Goal: Task Accomplishment & Management: Manage account settings

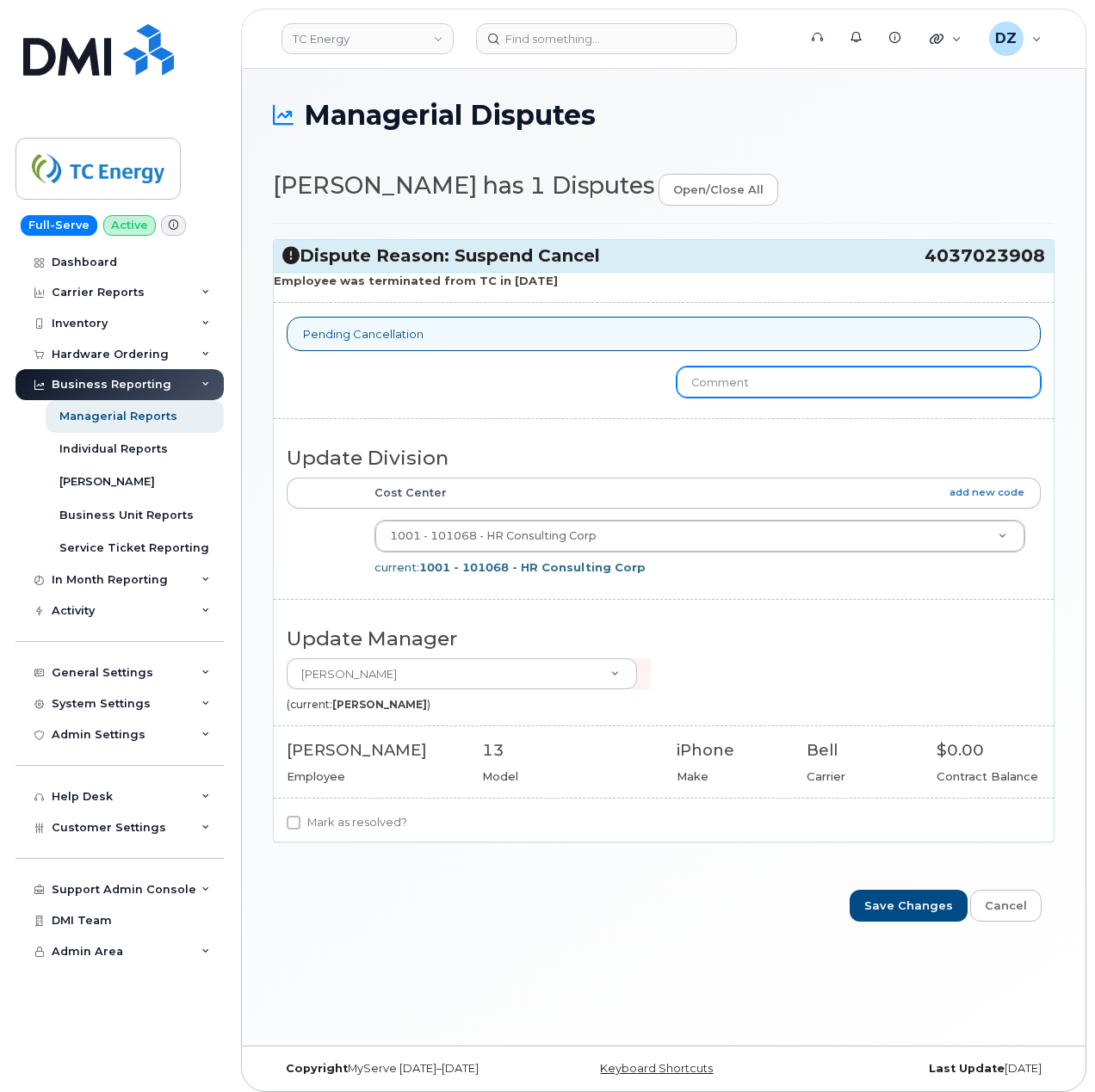
click at [789, 386] on input "text" at bounding box center [858, 382] width 364 height 31
type input "Cancellatrion"
type input "Cancellation completed. Line will be cancelled October 9 per Bell"
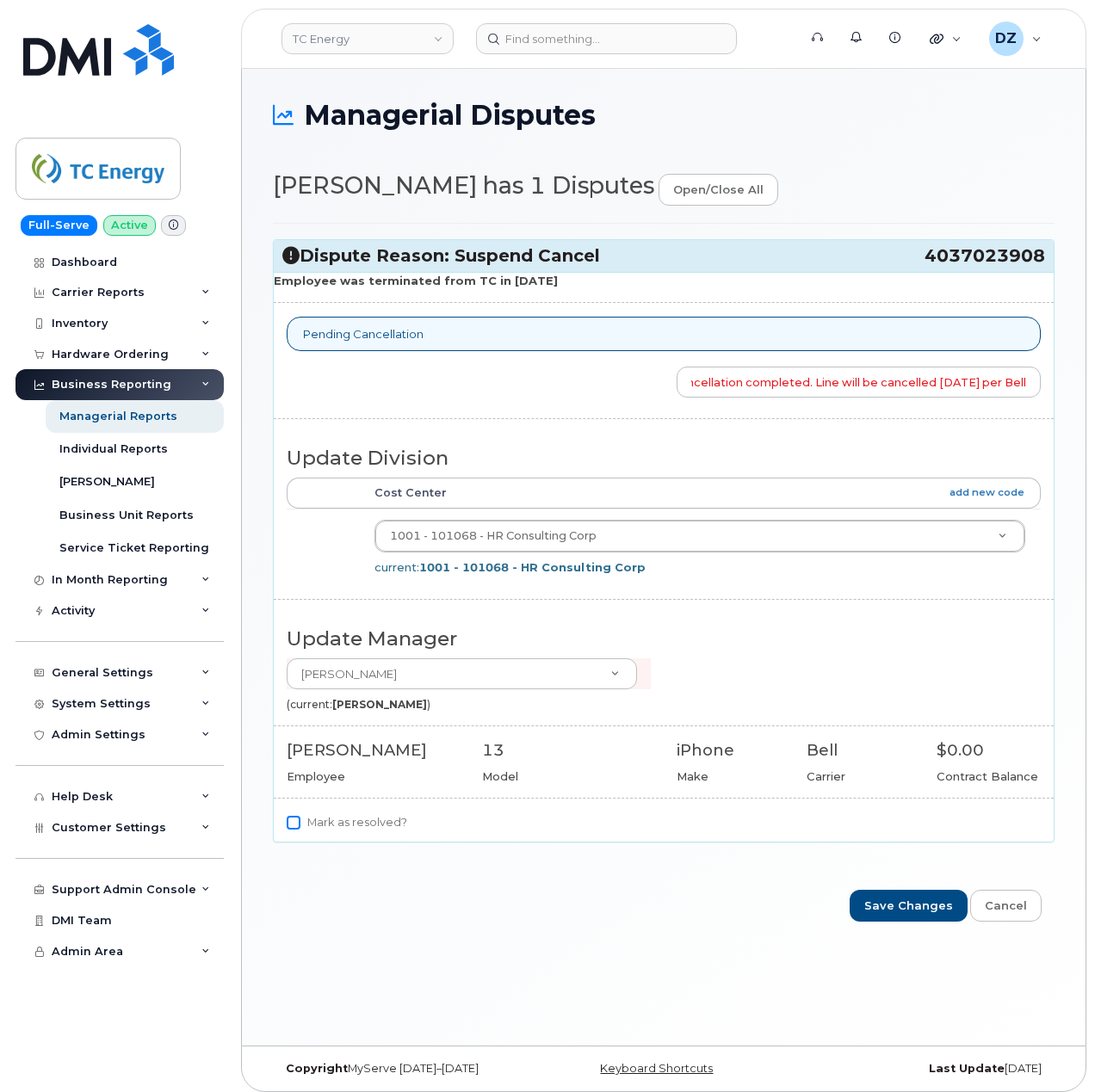
click at [286, 824] on input "Mark as resolved?" at bounding box center [293, 822] width 14 height 14
checkbox input "true"
click at [930, 914] on input "Save Changes" at bounding box center [908, 906] width 117 height 32
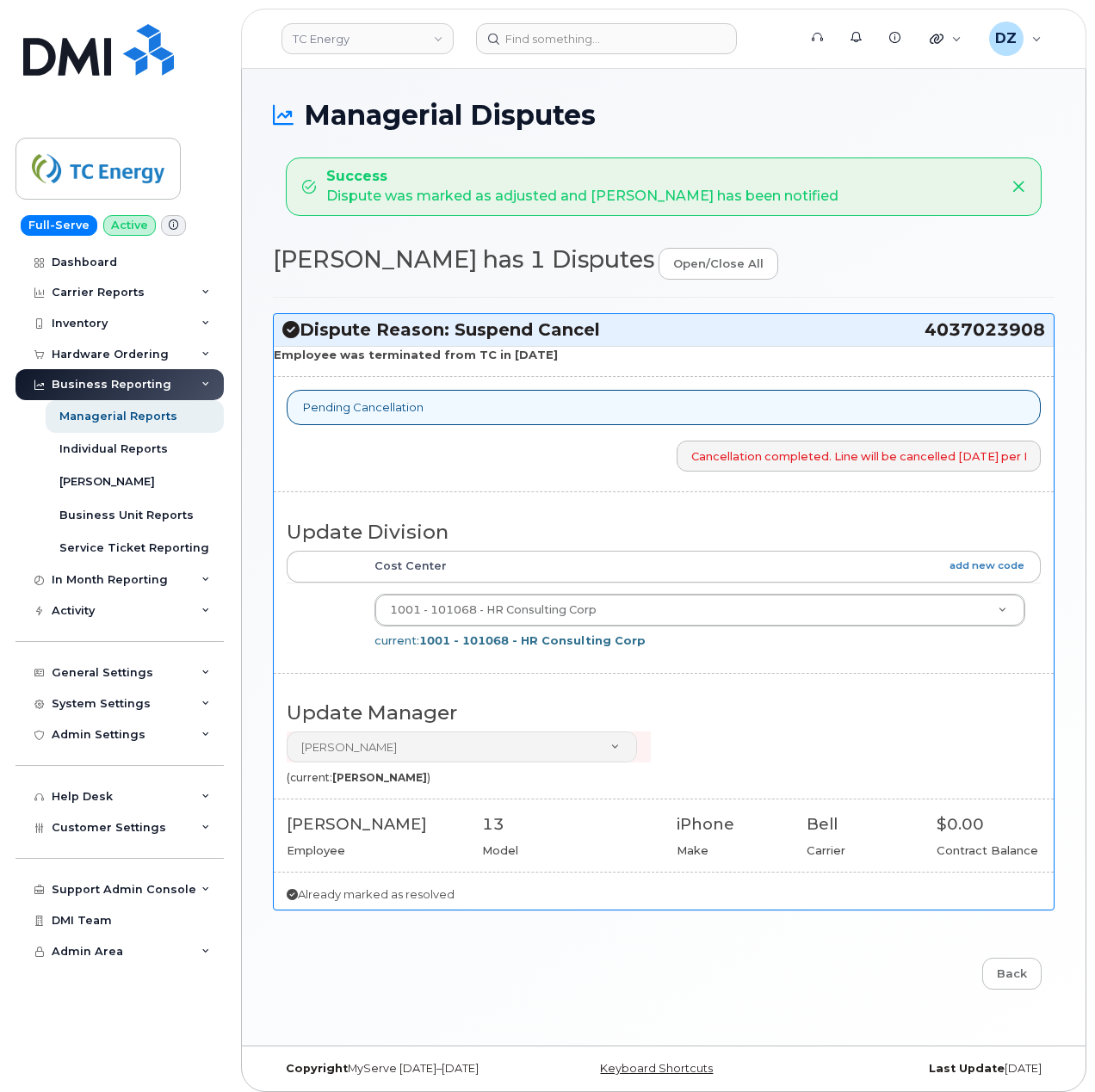
click at [895, 108] on h1 "Managerial Disputes" at bounding box center [663, 115] width 781 height 30
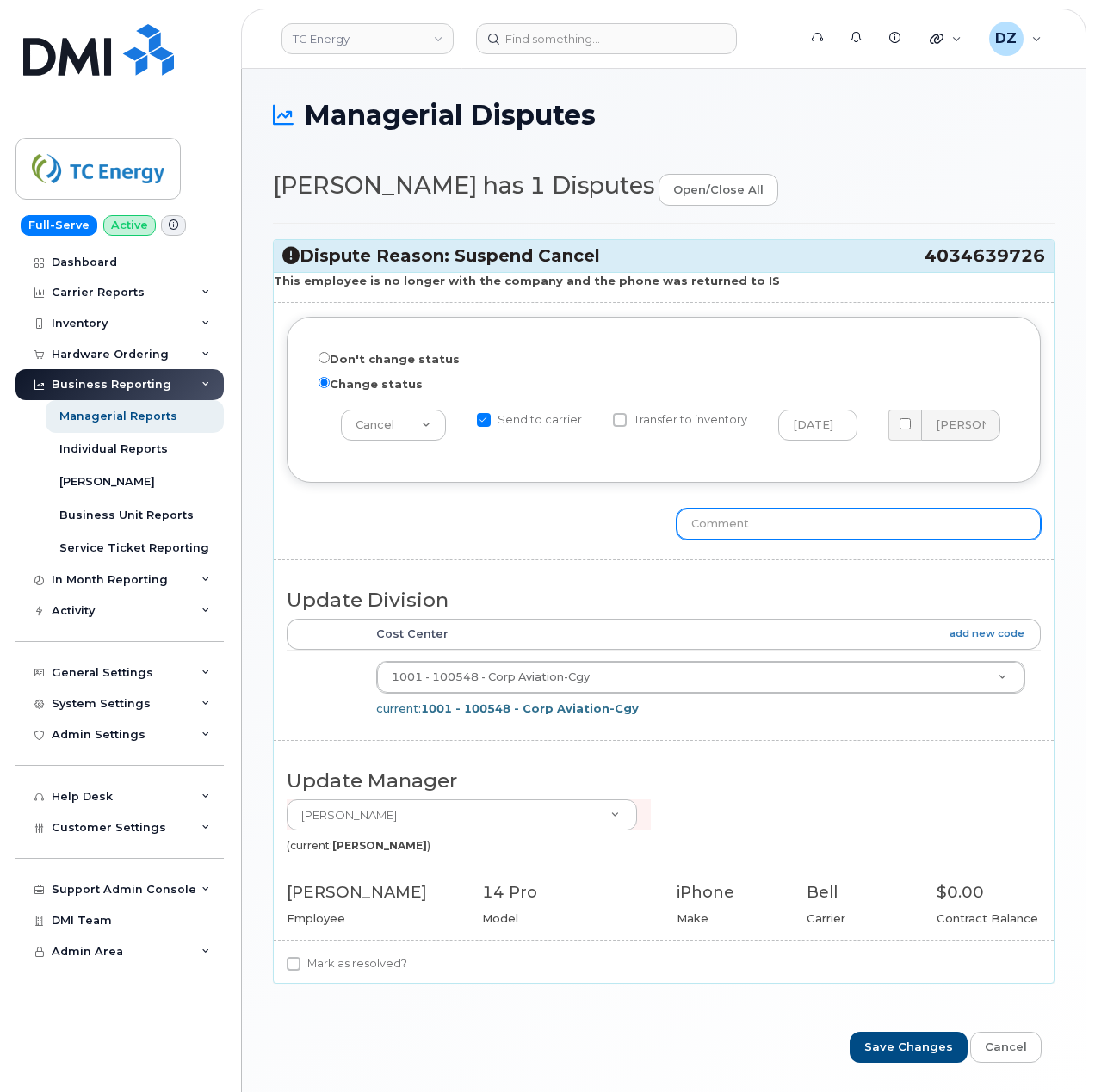
click at [716, 519] on input "text" at bounding box center [858, 524] width 364 height 31
type input "Cancellation completed. Line will be cancelled on October 9 per Bell"
click at [289, 969] on input "Mark as resolved?" at bounding box center [293, 964] width 14 height 14
checkbox input "true"
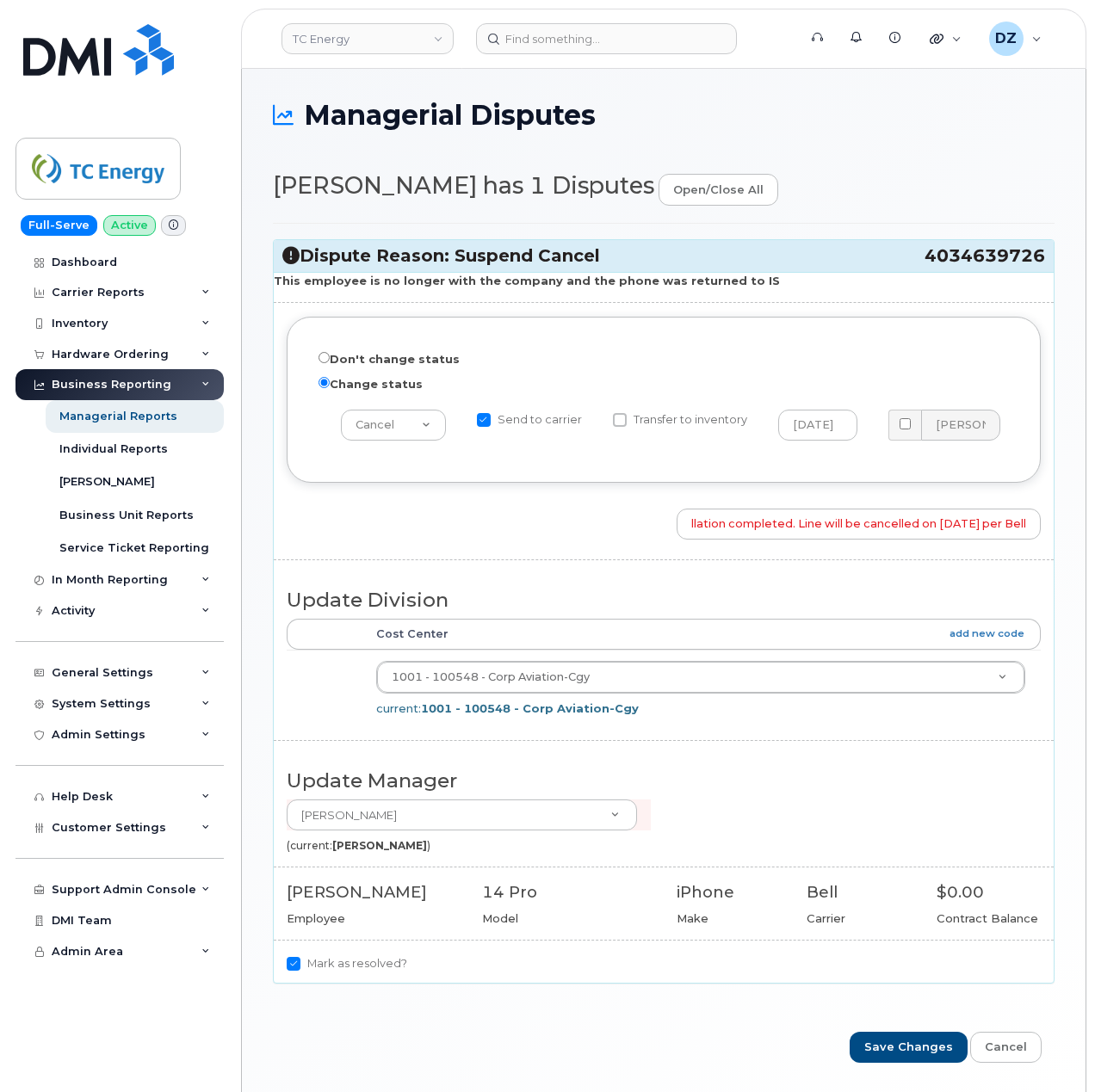
scroll to position [0, 0]
click at [486, 421] on input "Send to carrier" at bounding box center [483, 419] width 14 height 14
checkbox input "false"
click at [913, 1062] on input "Save Changes" at bounding box center [908, 1047] width 117 height 32
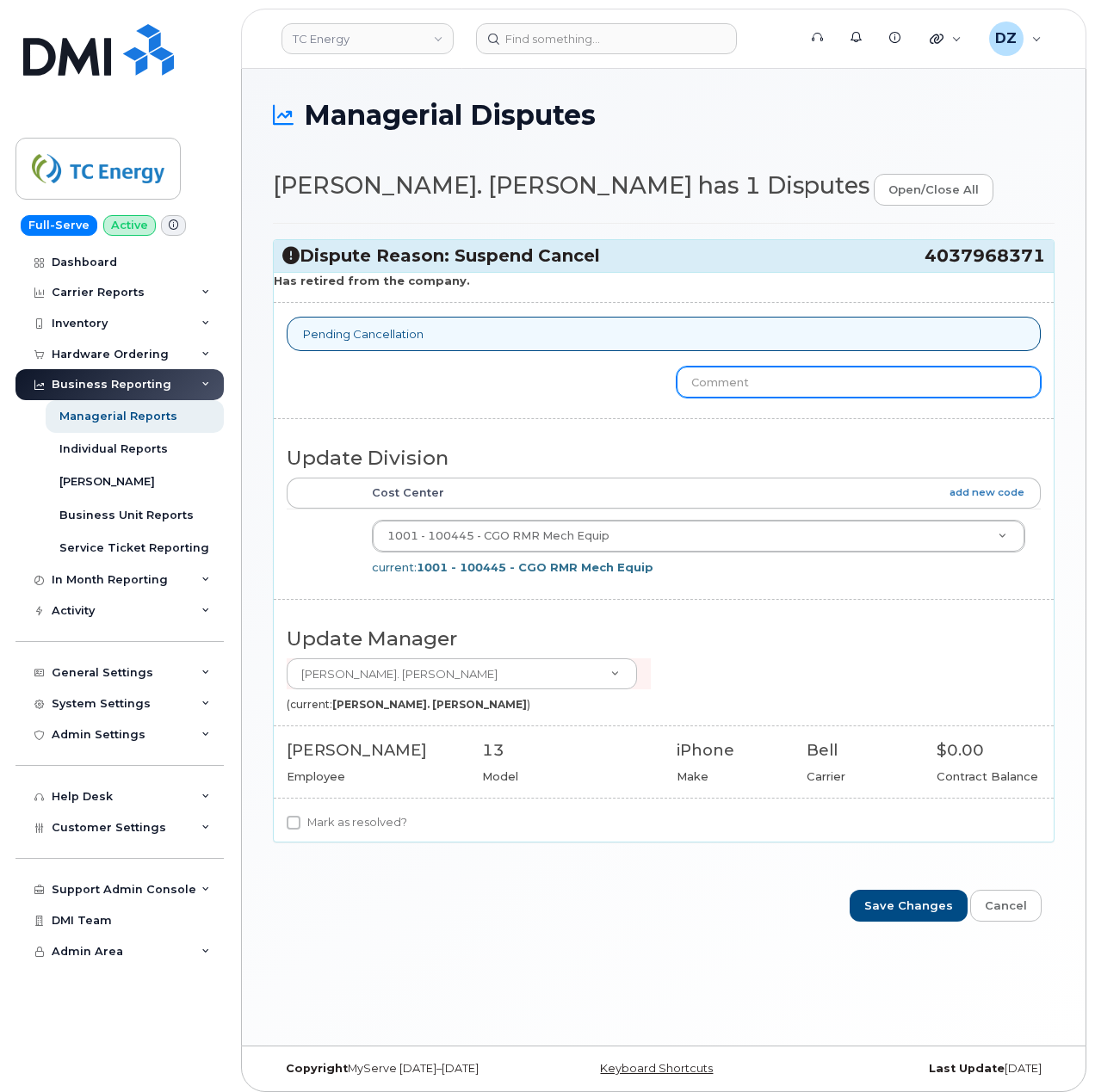
click at [737, 384] on input "text" at bounding box center [858, 382] width 364 height 31
type input "Cancellation completed. Line will be cancelled on October 9 per Bell"
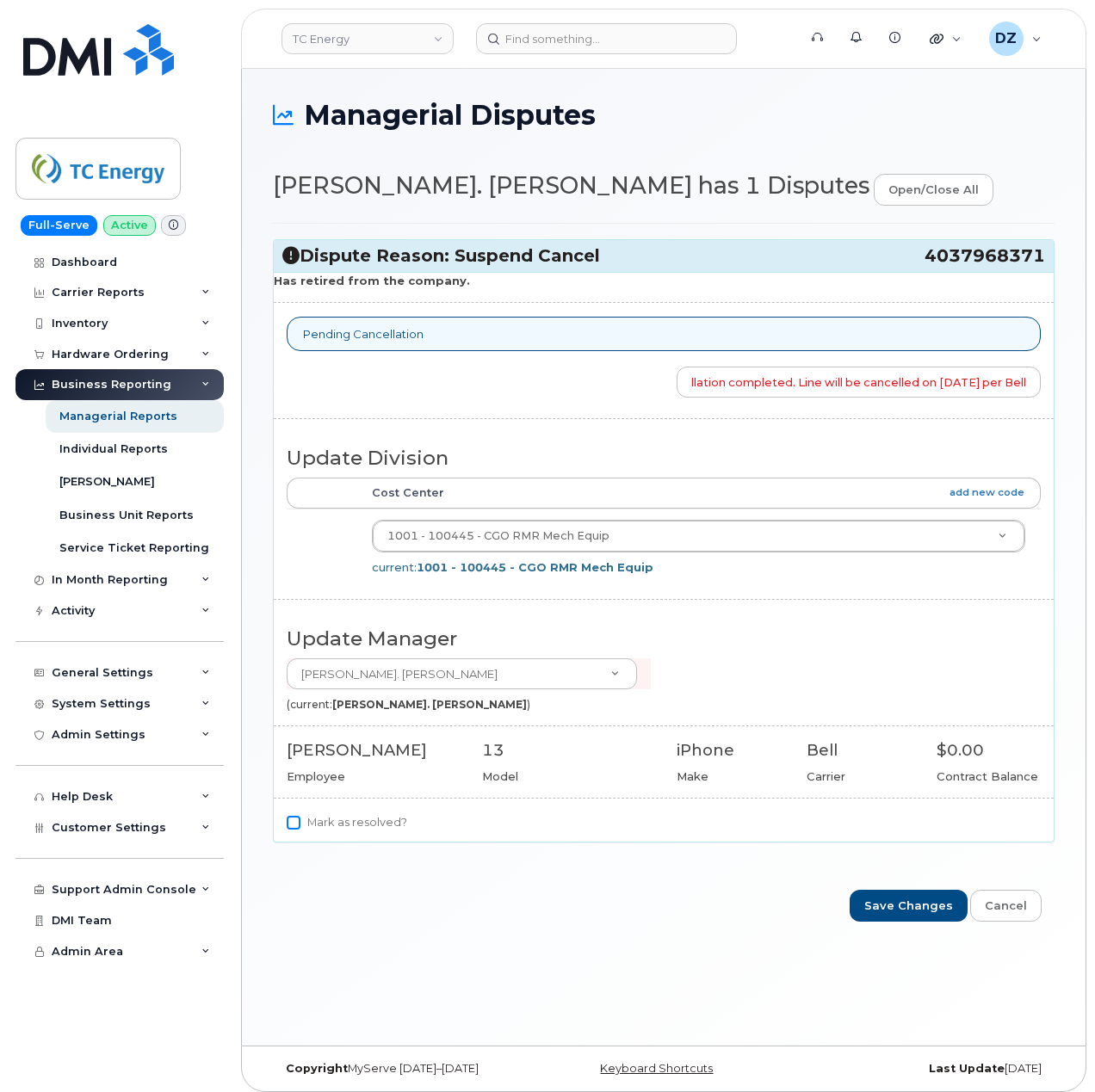
click at [294, 827] on input "Mark as resolved?" at bounding box center [293, 822] width 14 height 14
checkbox input "true"
click at [932, 914] on input "Save Changes" at bounding box center [908, 906] width 117 height 32
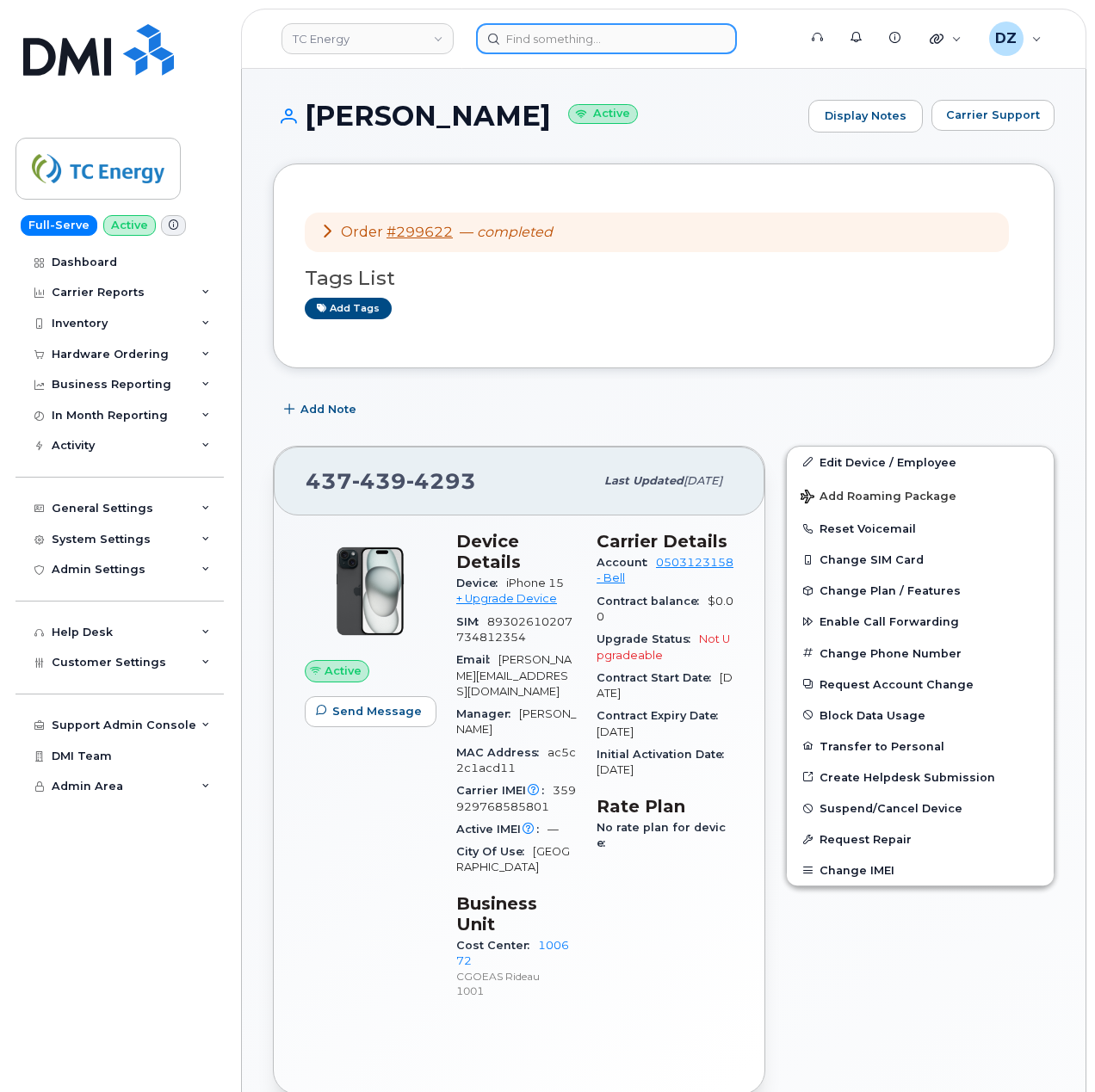
click at [521, 33] on input at bounding box center [607, 39] width 261 height 31
paste input "[PERSON_NAME]"
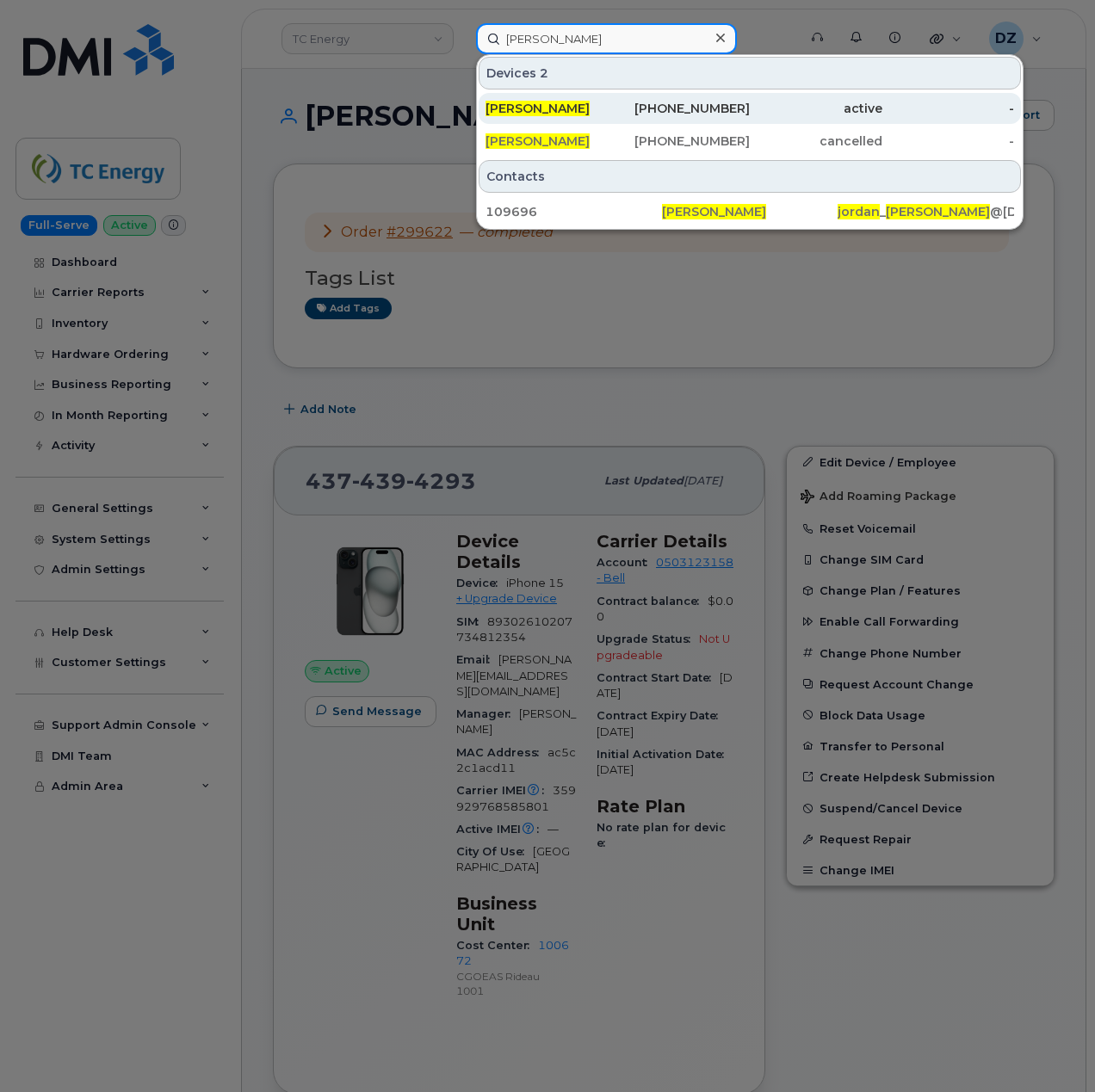
type input "[PERSON_NAME]"
click at [570, 111] on span "[PERSON_NAME]" at bounding box center [537, 108] width 104 height 16
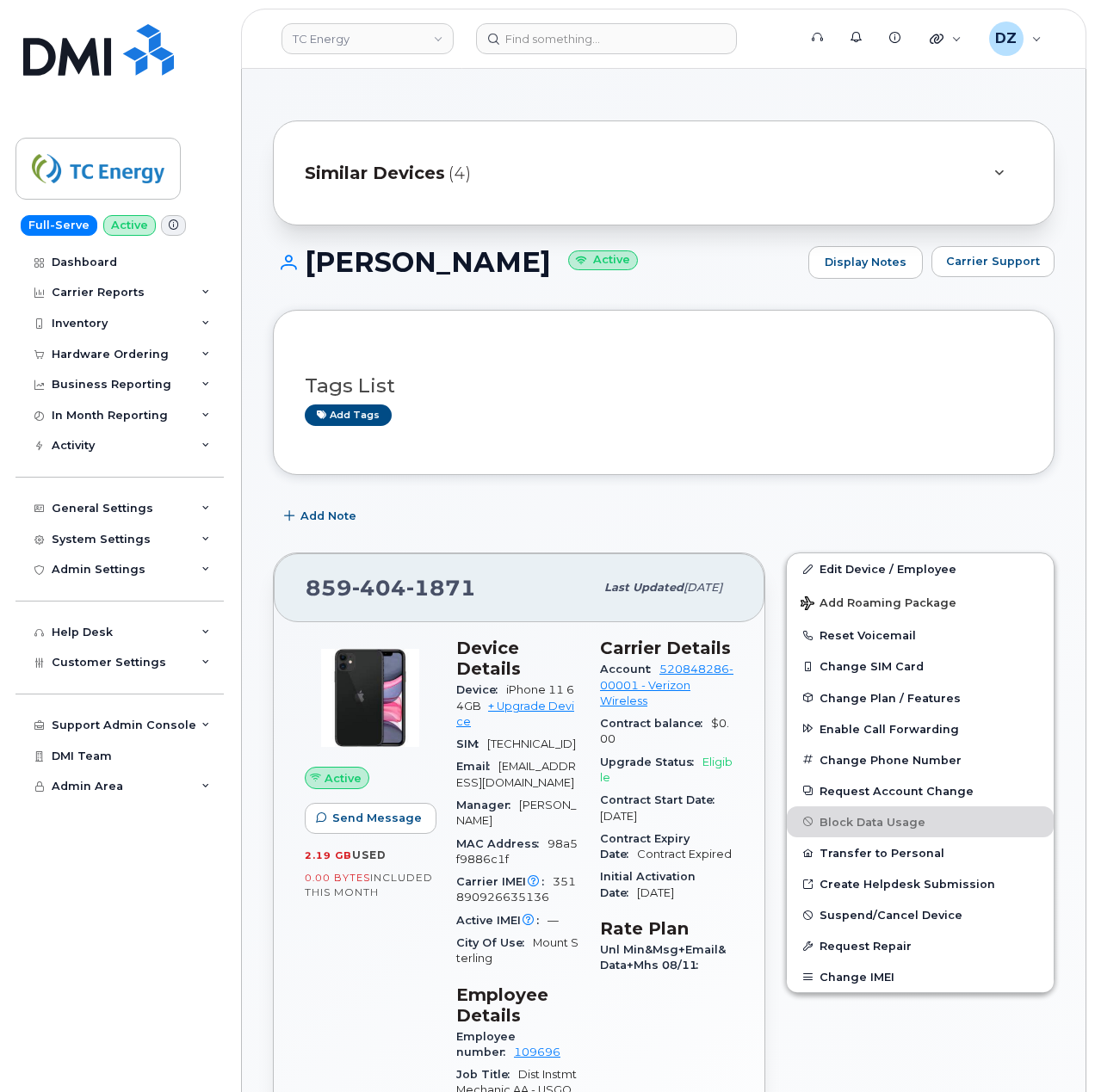
click at [463, 149] on div "Similar Devices (4)" at bounding box center [663, 173] width 781 height 105
click at [441, 162] on span "Similar Devices" at bounding box center [374, 173] width 140 height 25
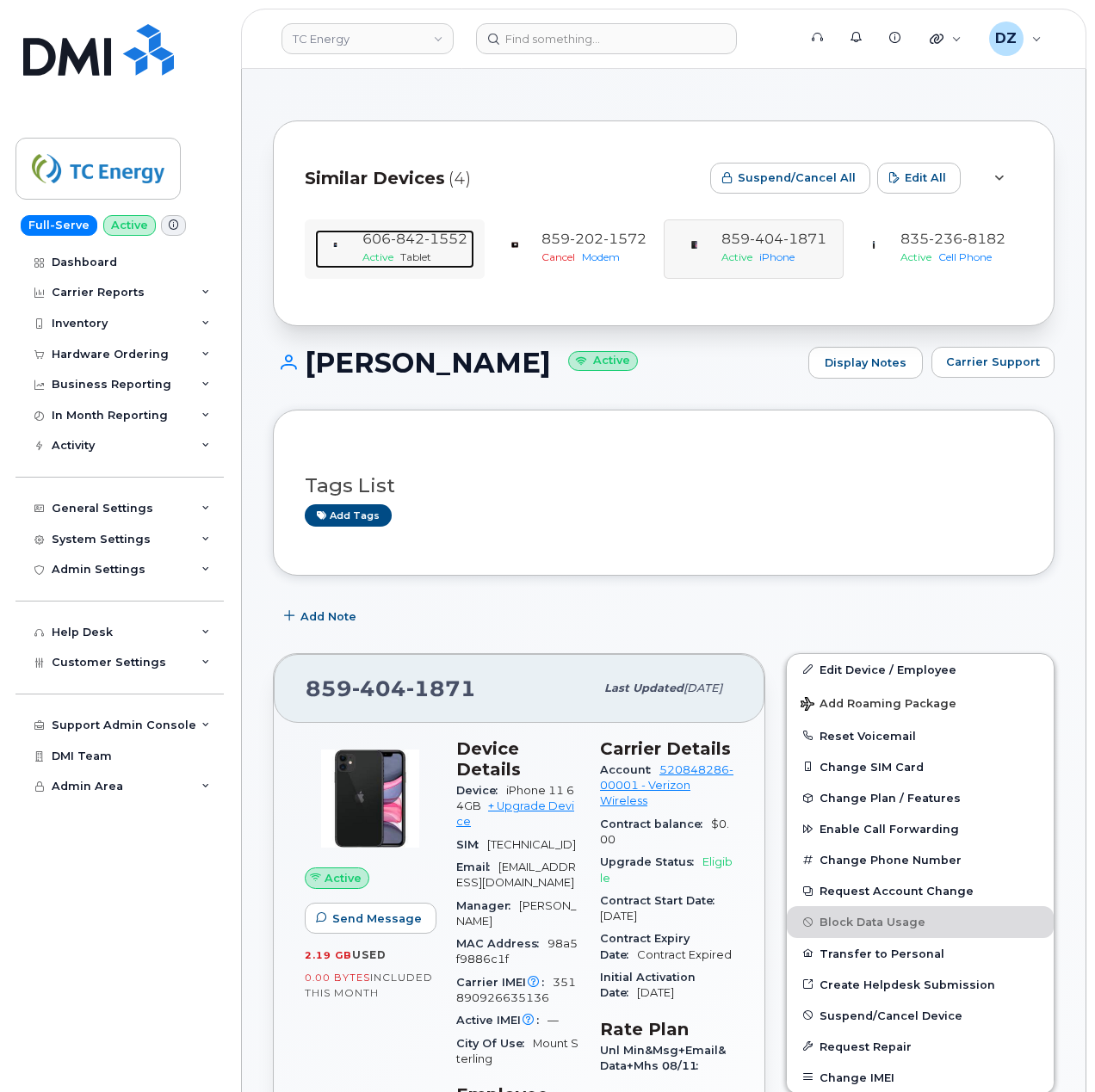
click at [418, 247] on span "842" at bounding box center [408, 239] width 34 height 17
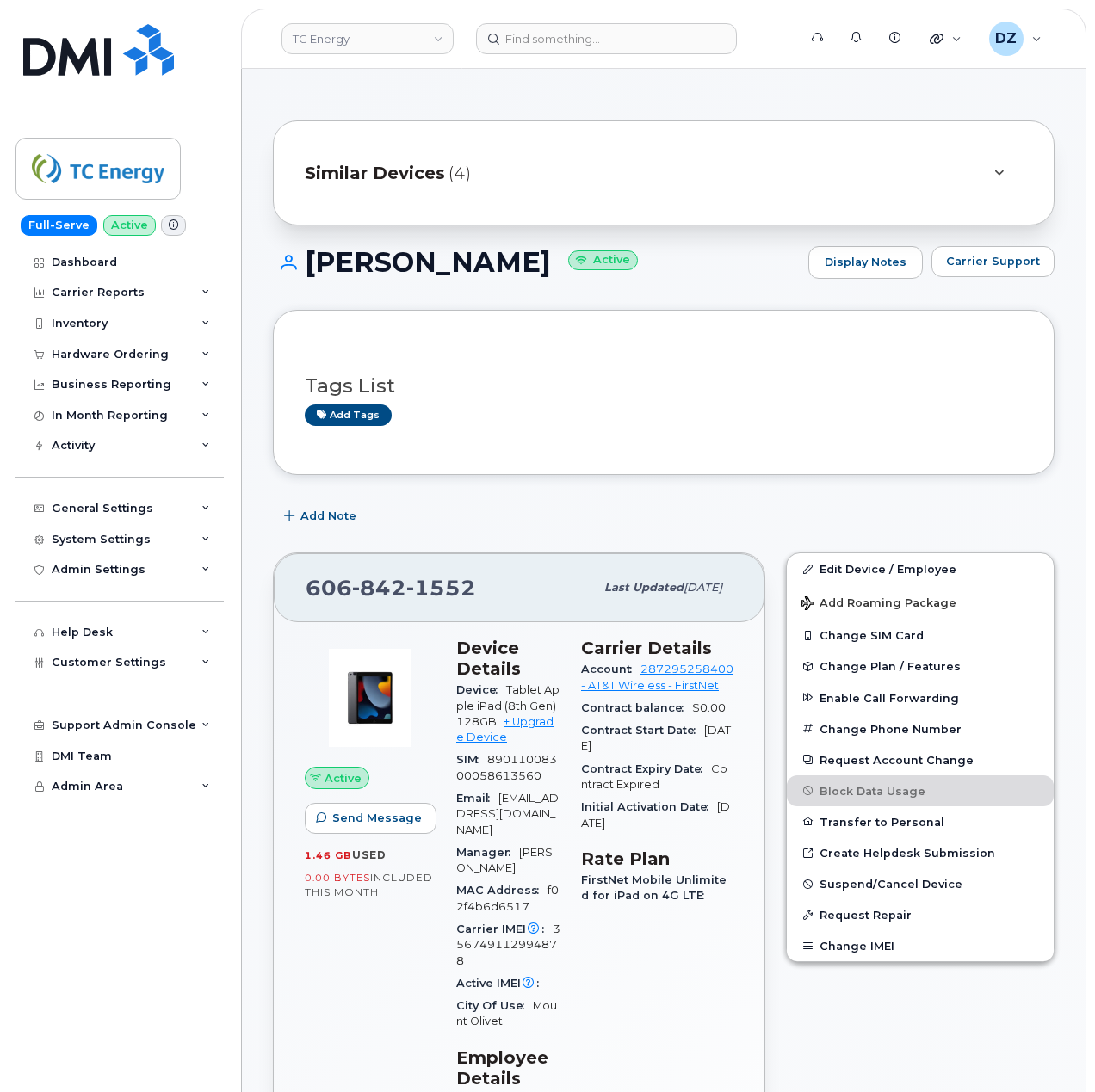
click at [504, 136] on div "Similar Devices (4)" at bounding box center [663, 173] width 781 height 105
click at [441, 156] on div "Similar Devices (4)" at bounding box center [640, 173] width 670 height 41
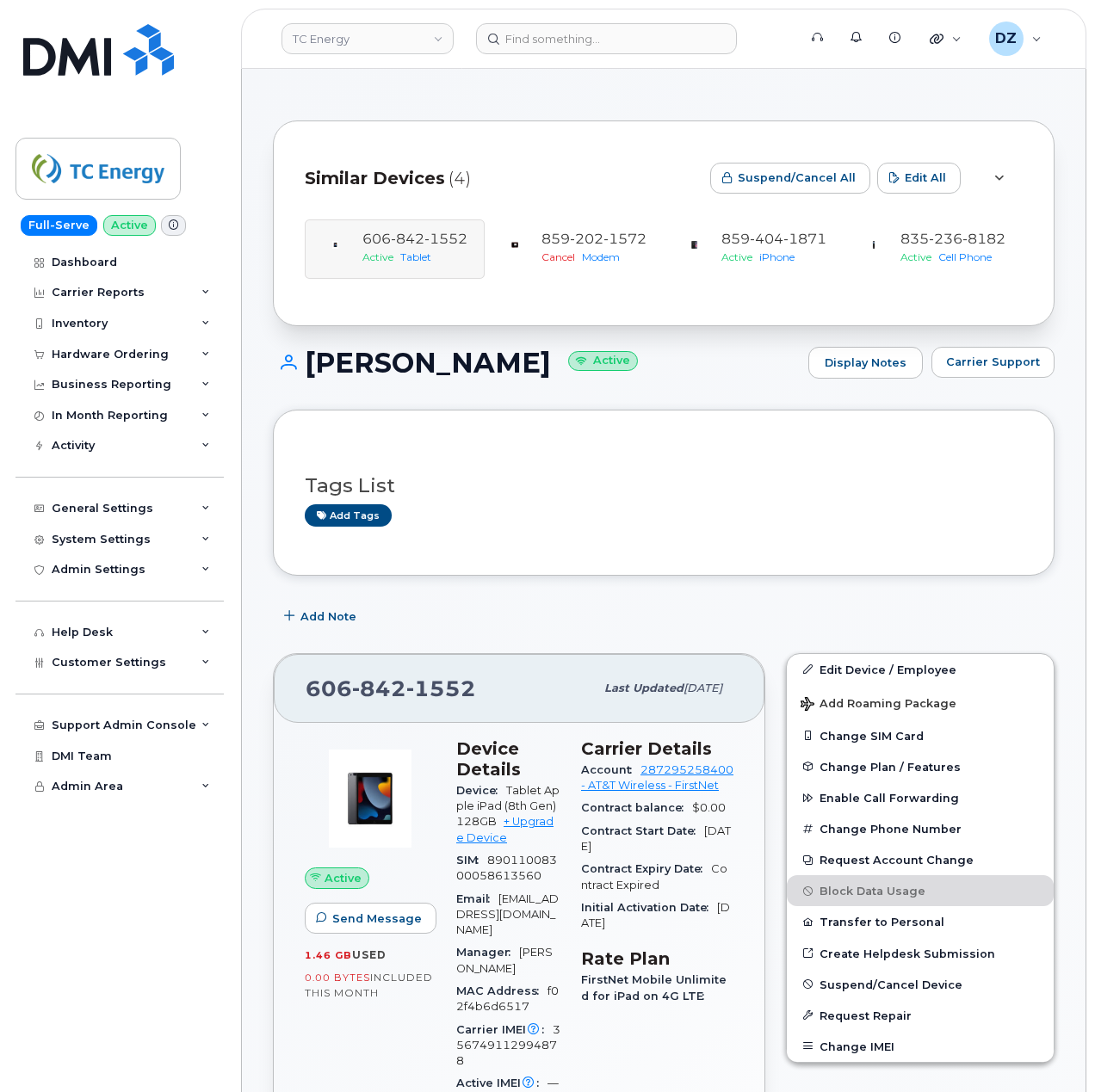
click at [349, 183] on span "Similar Devices" at bounding box center [374, 178] width 140 height 25
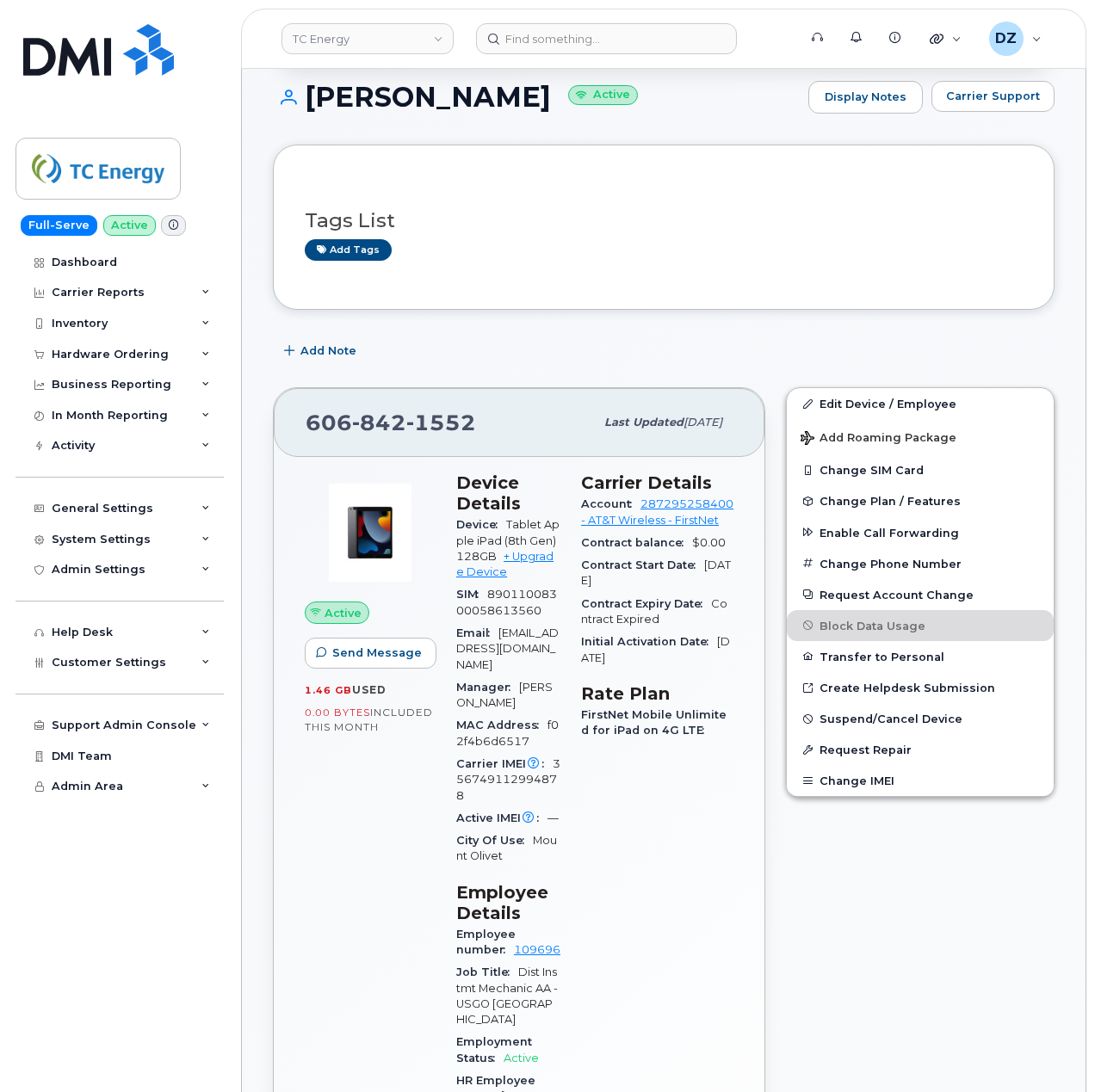
scroll to position [169, 0]
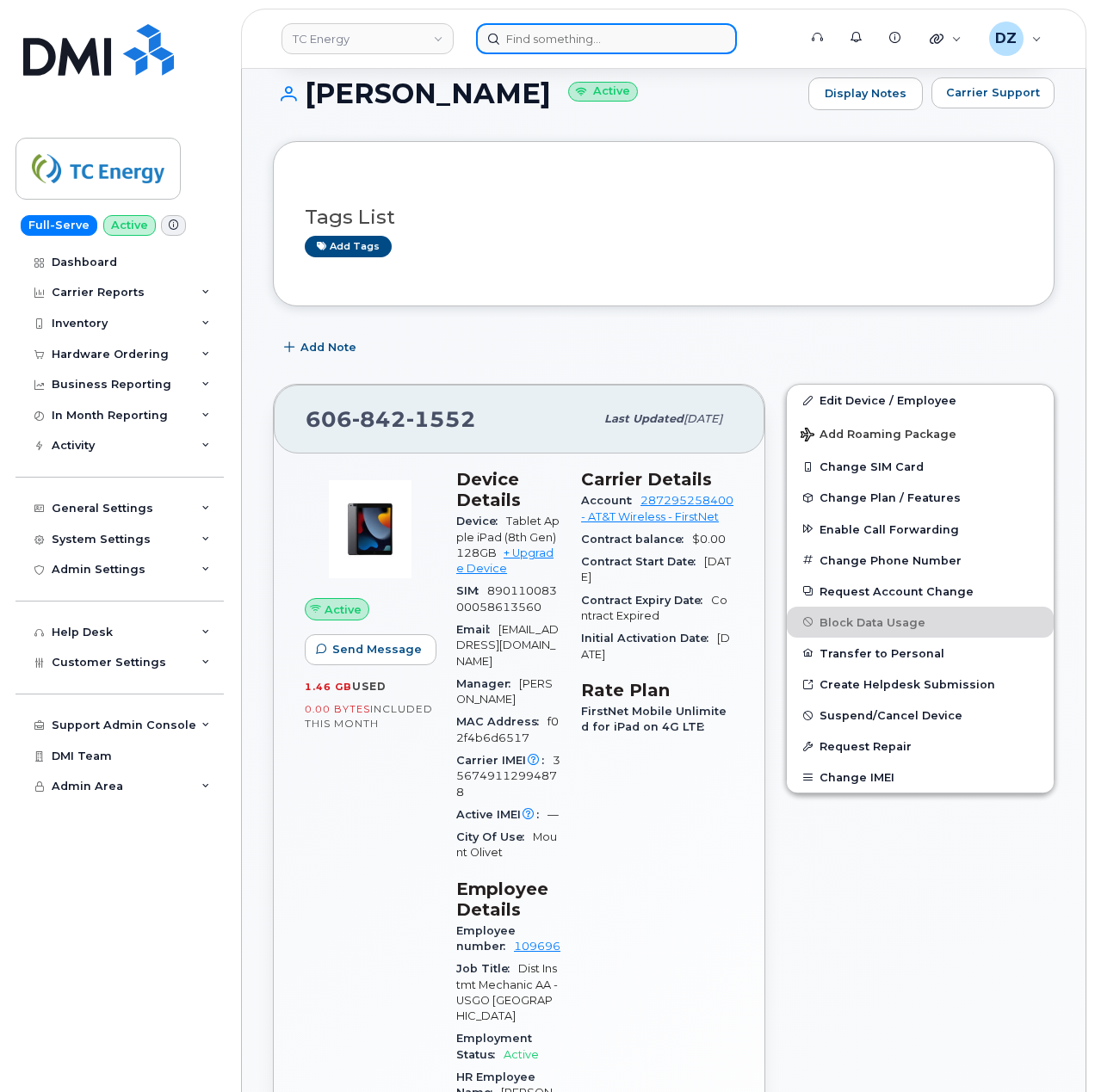
click at [538, 50] on input at bounding box center [607, 39] width 261 height 31
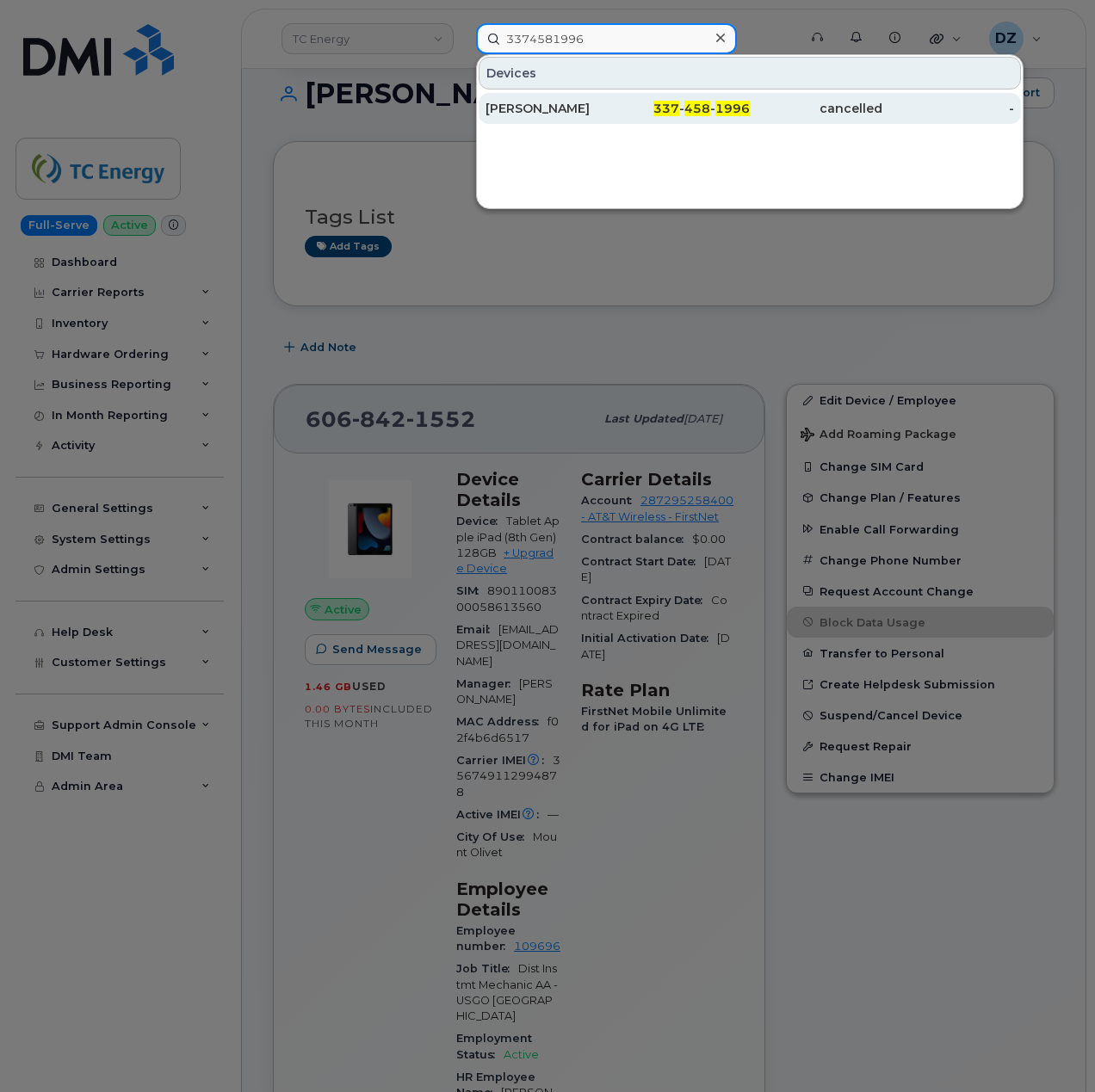
type input "3374581996"
click at [625, 117] on div "337 - 458 - 1996" at bounding box center [684, 108] width 132 height 31
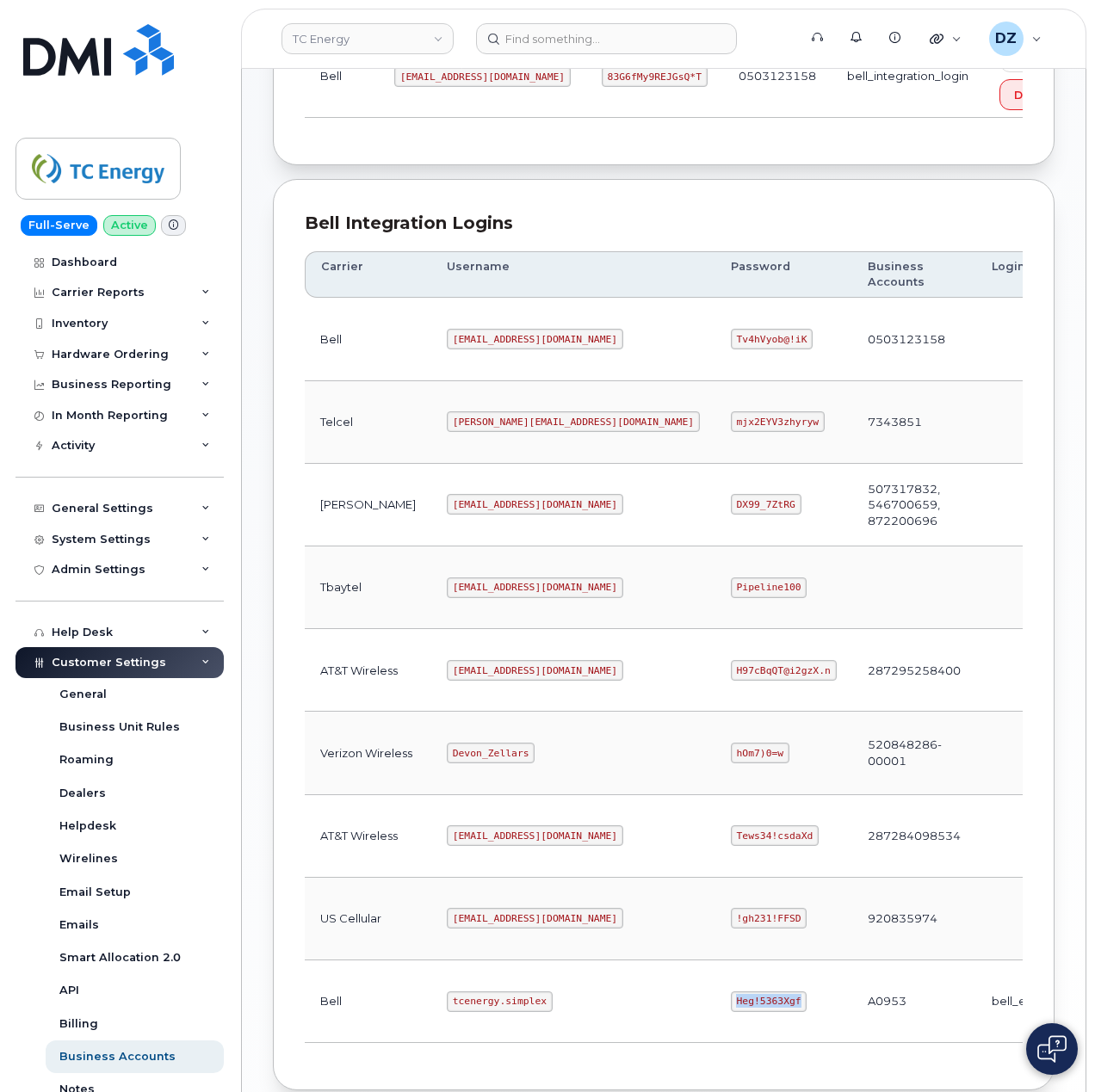
scroll to position [350, 0]
click at [447, 679] on code "[EMAIL_ADDRESS][DOMAIN_NAME]" at bounding box center [535, 670] width 176 height 21
click at [500, 675] on code "[EMAIL_ADDRESS][DOMAIN_NAME]" at bounding box center [535, 670] width 176 height 21
copy code "[EMAIL_ADDRESS][DOMAIN_NAME]"
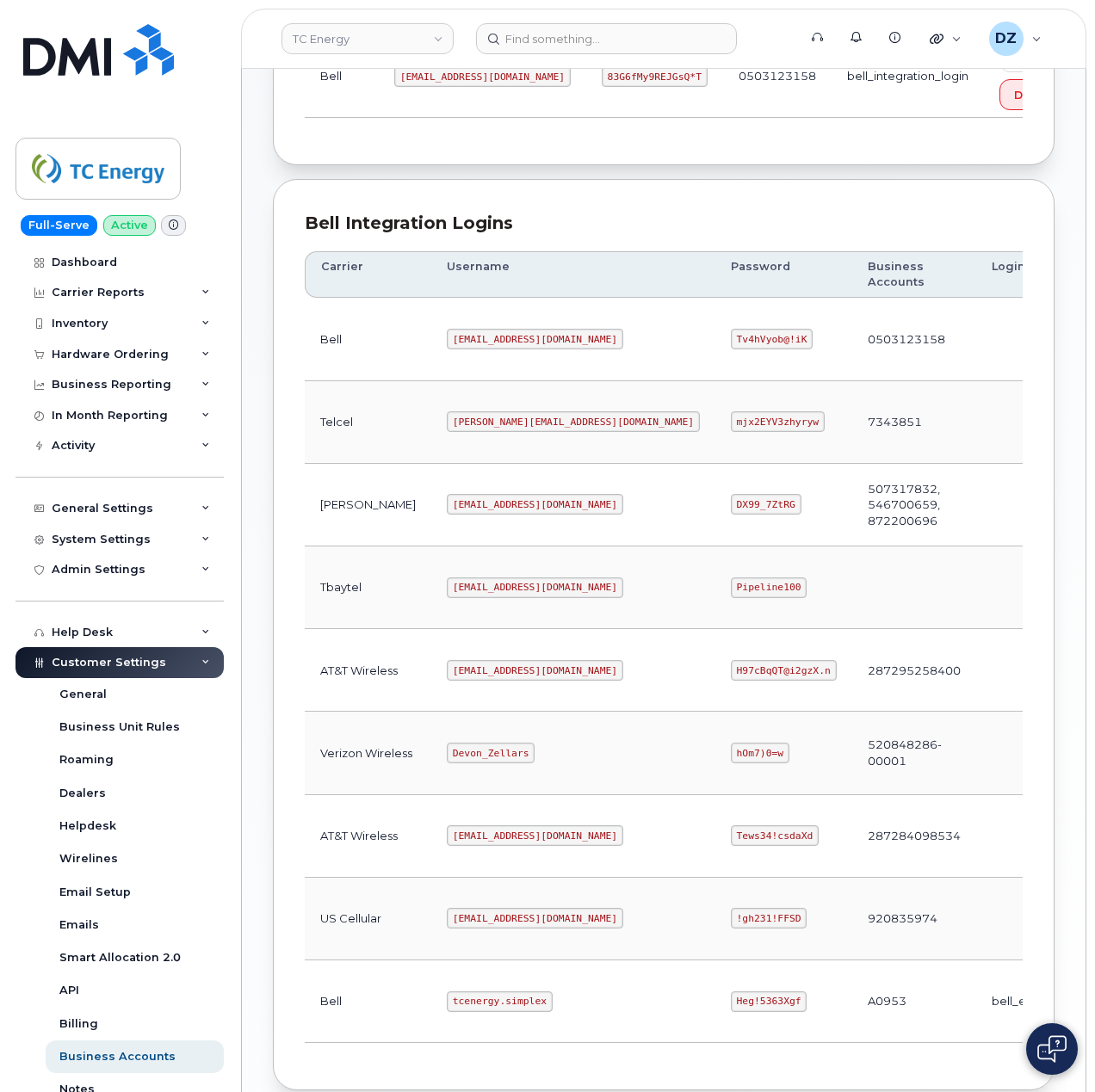
click at [731, 678] on code "H97cBqQT@i2gzX.n" at bounding box center [783, 670] width 106 height 21
copy code "H97cBqQT@i2gzX.n"
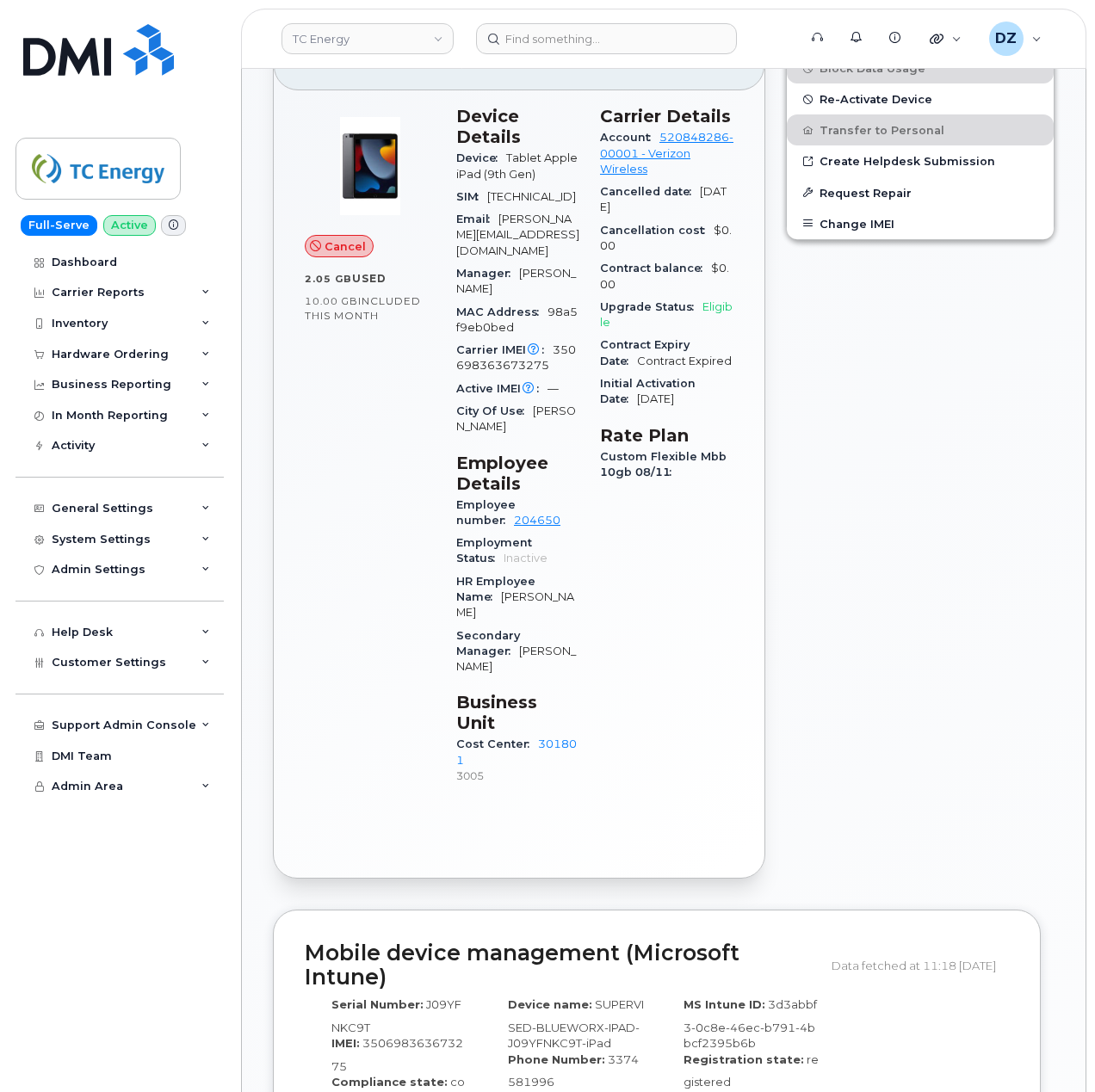
scroll to position [468, 0]
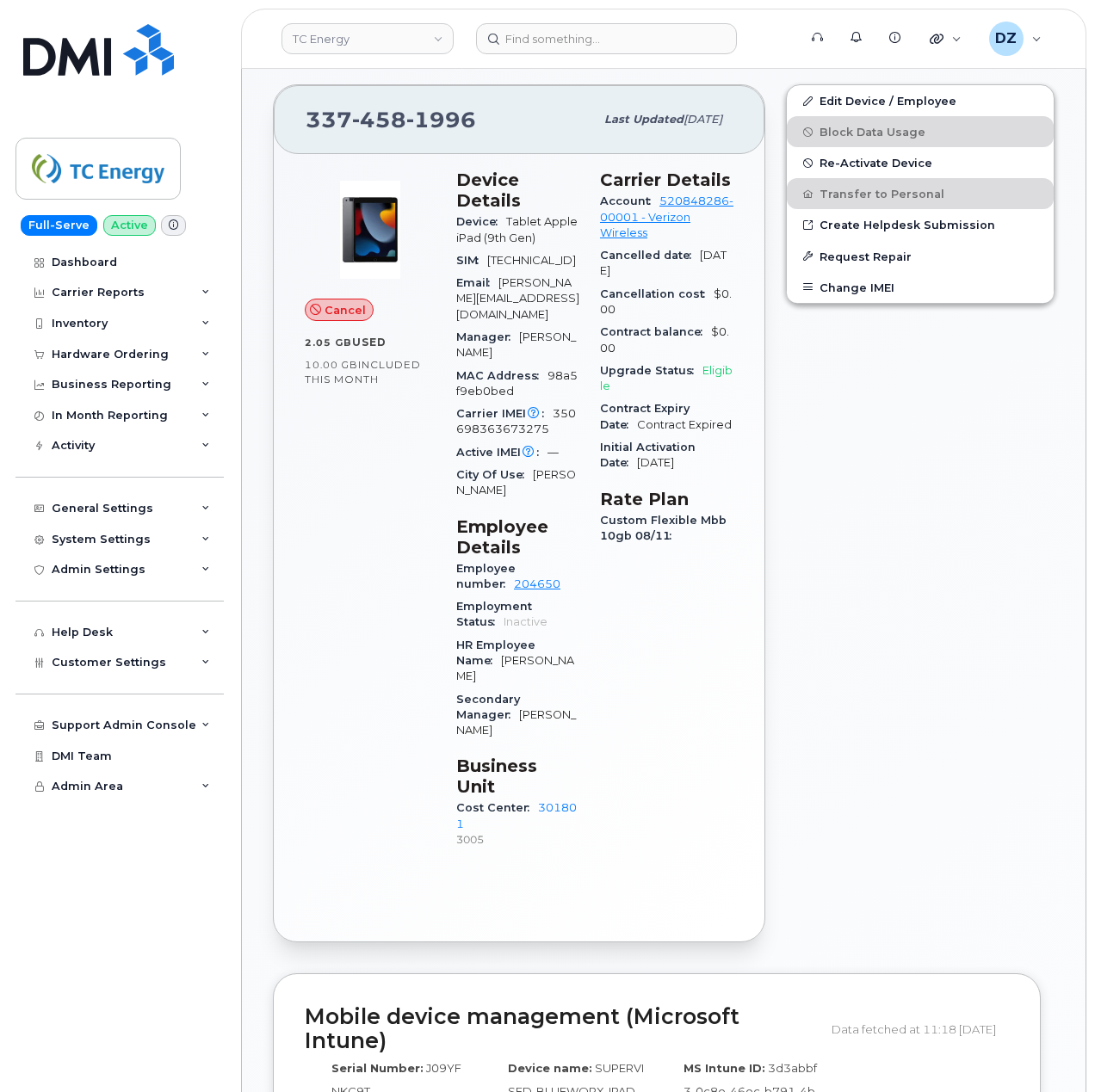
click at [503, 126] on div "[PHONE_NUMBER]" at bounding box center [450, 119] width 288 height 36
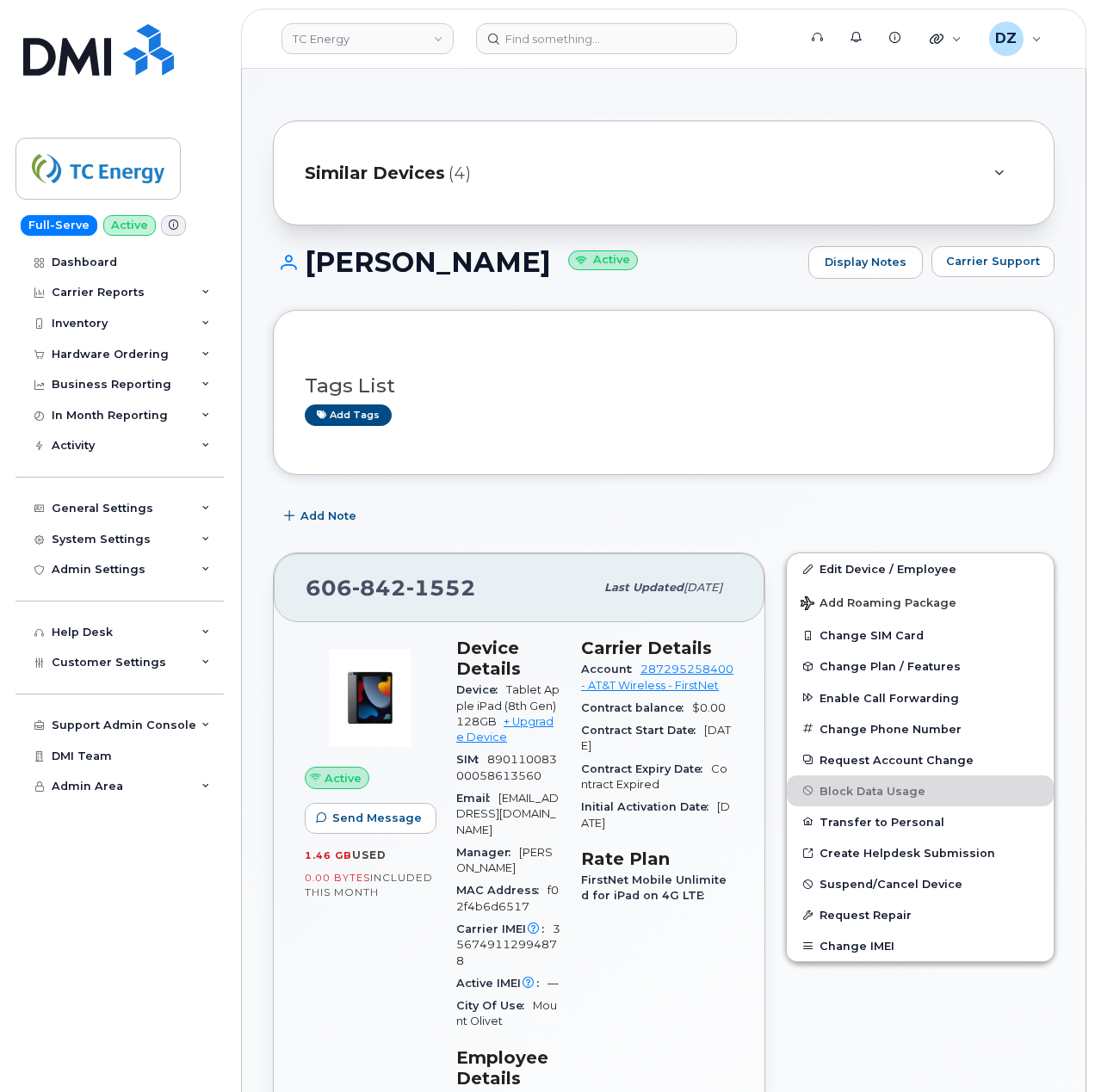
click at [320, 588] on span "[PHONE_NUMBER]" at bounding box center [391, 587] width 171 height 26
copy span "[PHONE_NUMBER]"
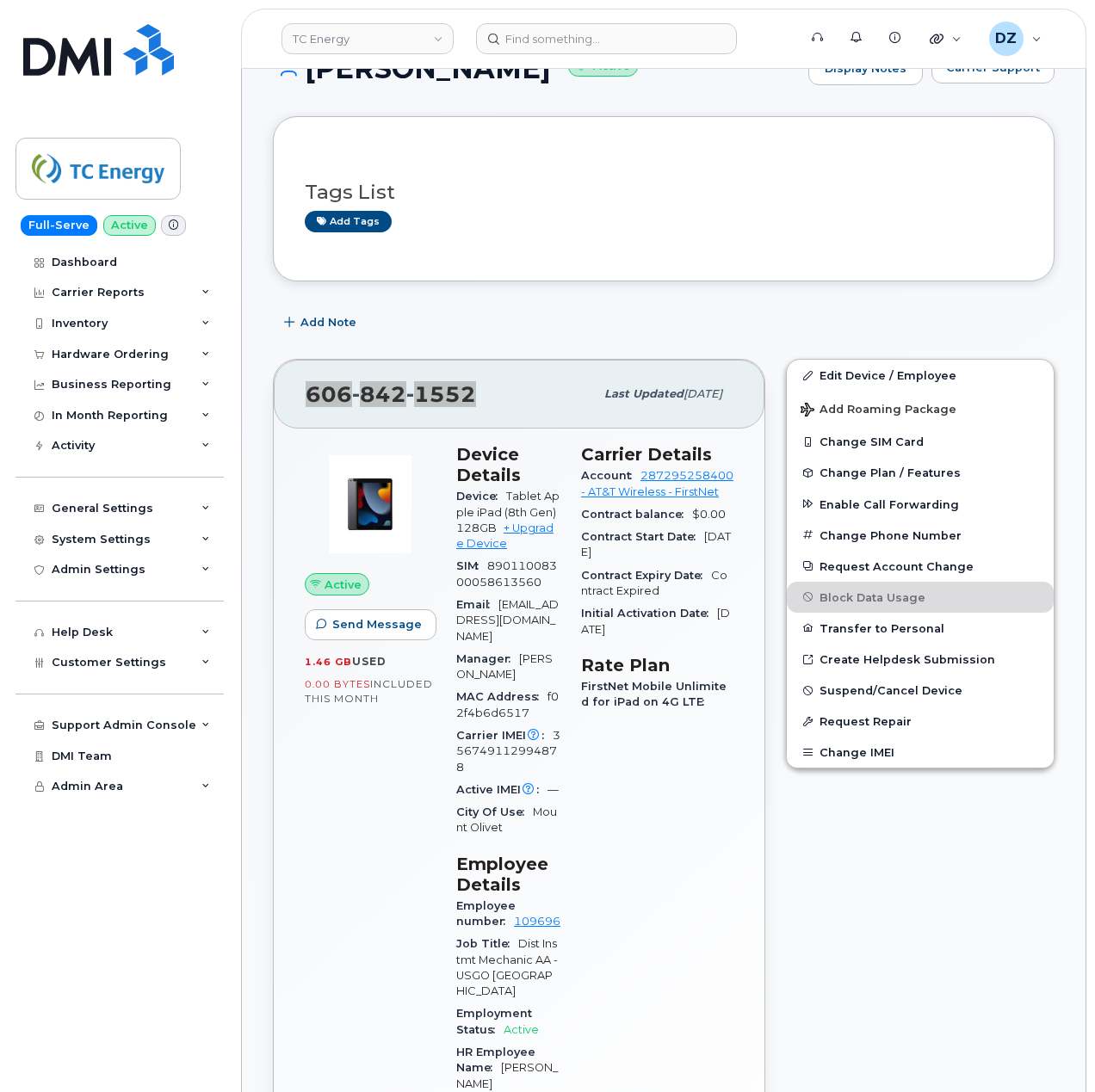
scroll to position [198, 0]
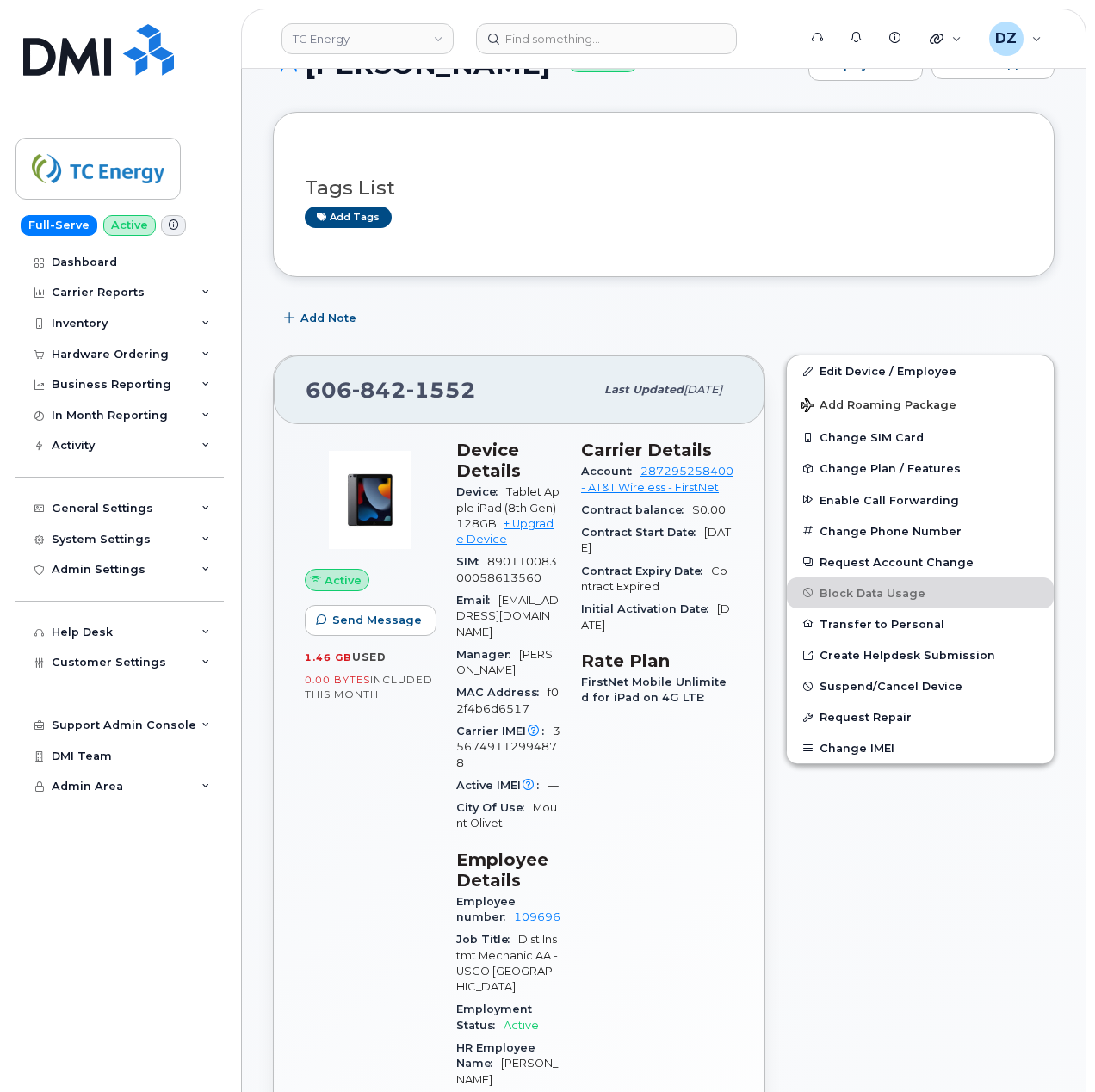
click at [529, 334] on div "Add Note" at bounding box center [663, 318] width 781 height 31
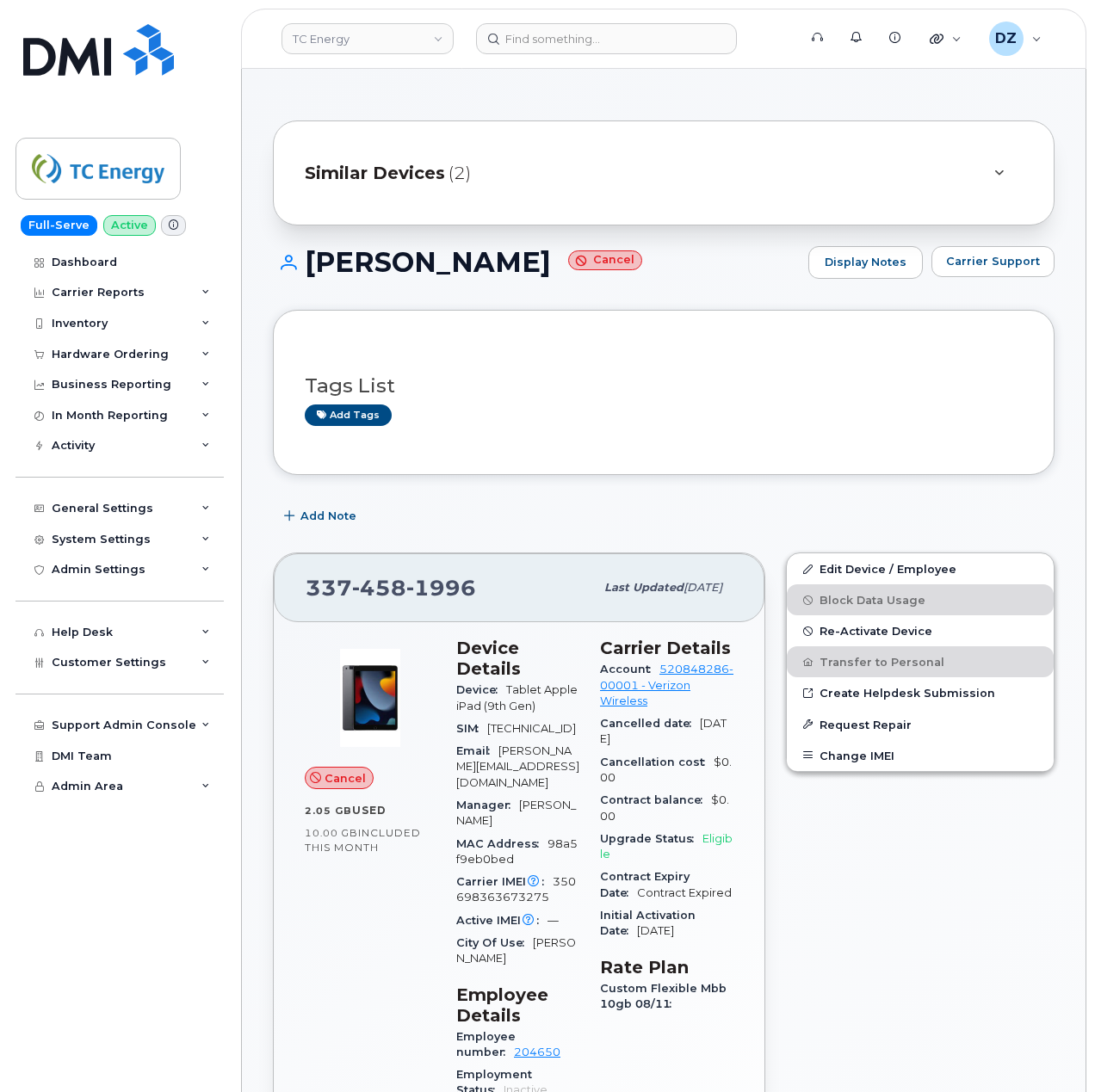
click at [449, 573] on div "337 458 1996" at bounding box center [450, 587] width 288 height 36
click at [328, 586] on span "337 458 1996" at bounding box center [391, 587] width 171 height 26
copy span "337 458 1996"
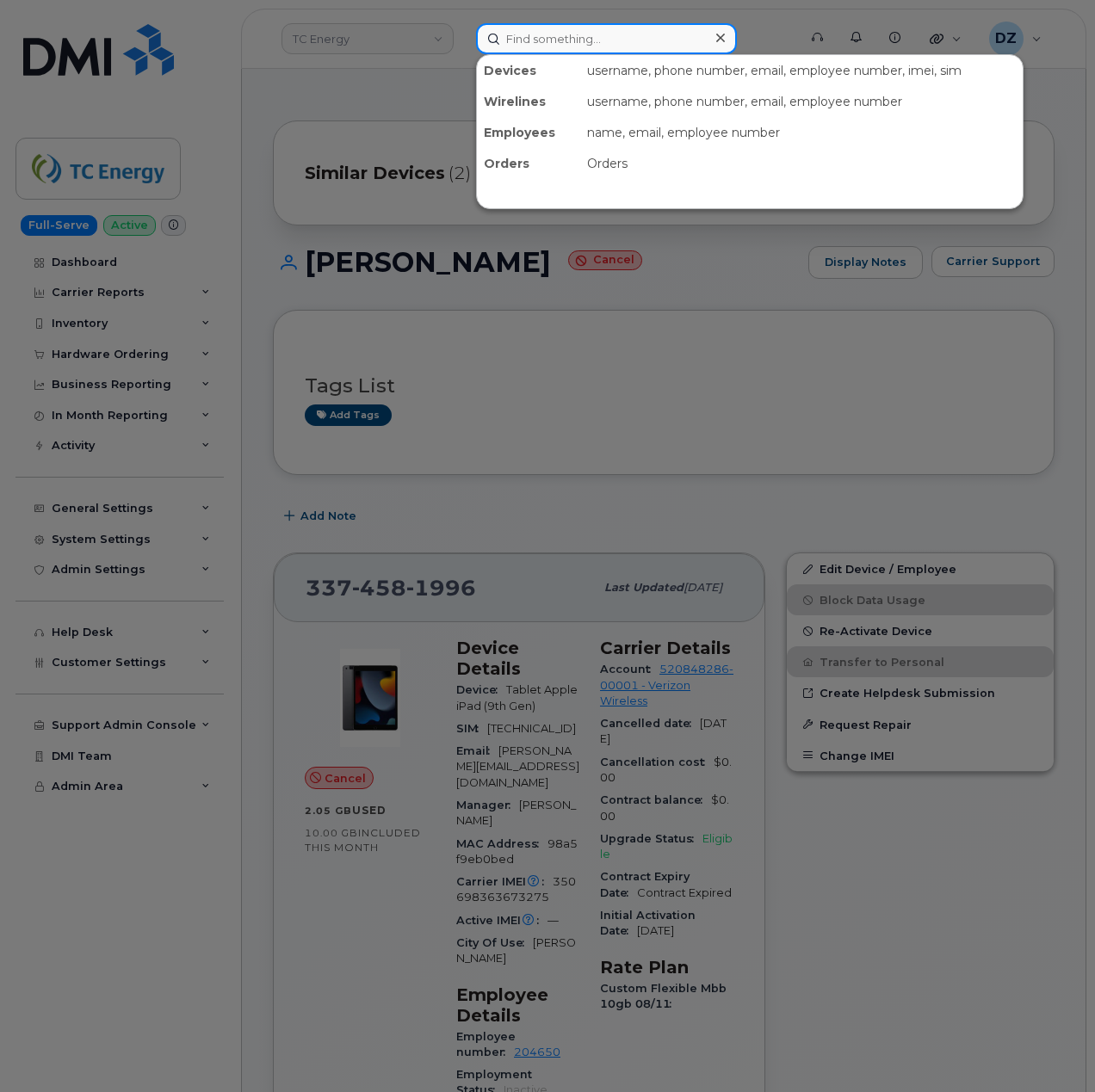
click at [579, 39] on input at bounding box center [607, 39] width 261 height 31
paste input "Megan Bowles"
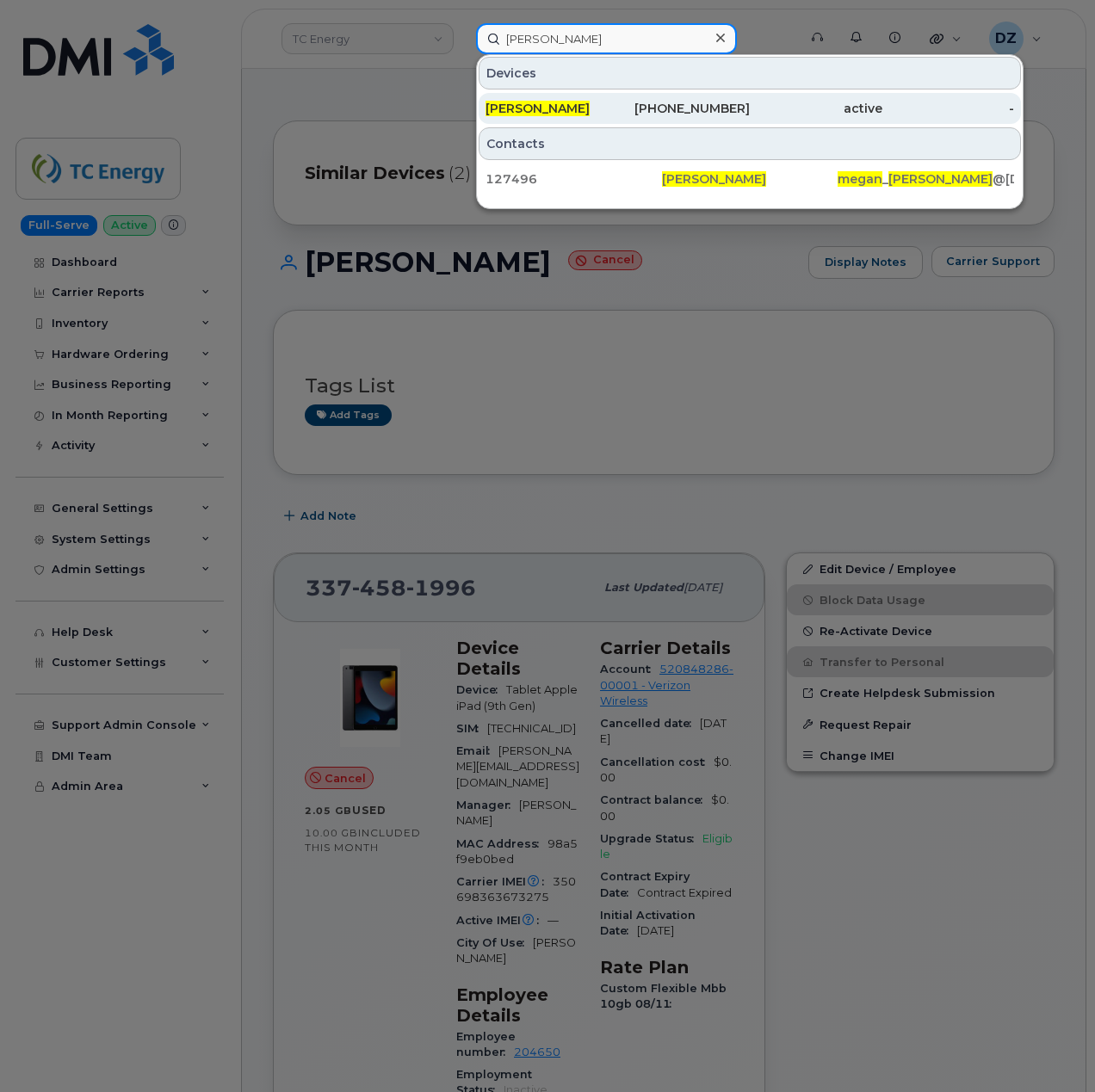
type input "Megan Bowles"
click at [627, 108] on div "403-463-1053" at bounding box center [684, 108] width 132 height 17
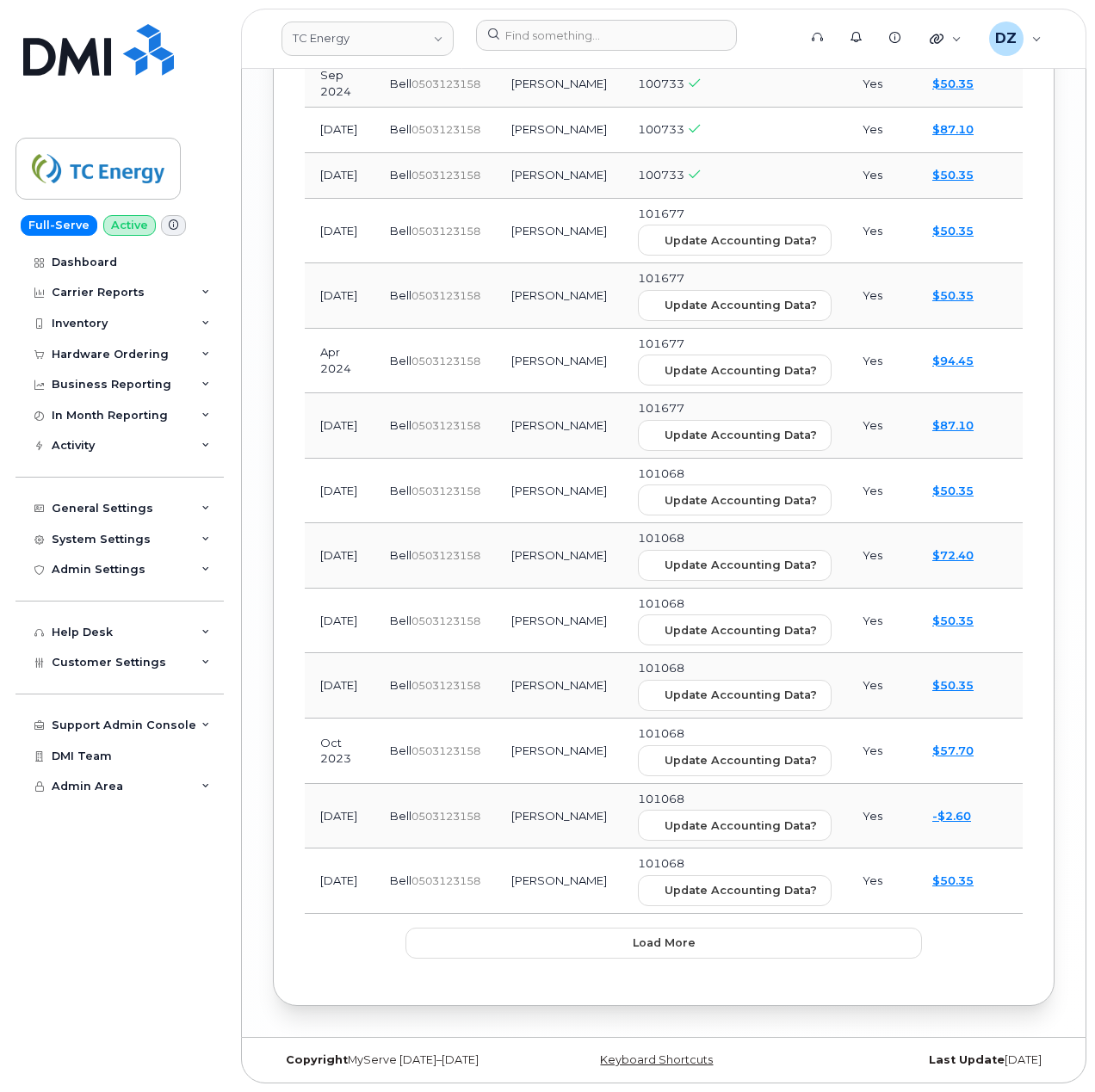
scroll to position [3299, 0]
click at [643, 934] on span "Load more" at bounding box center [664, 942] width 62 height 17
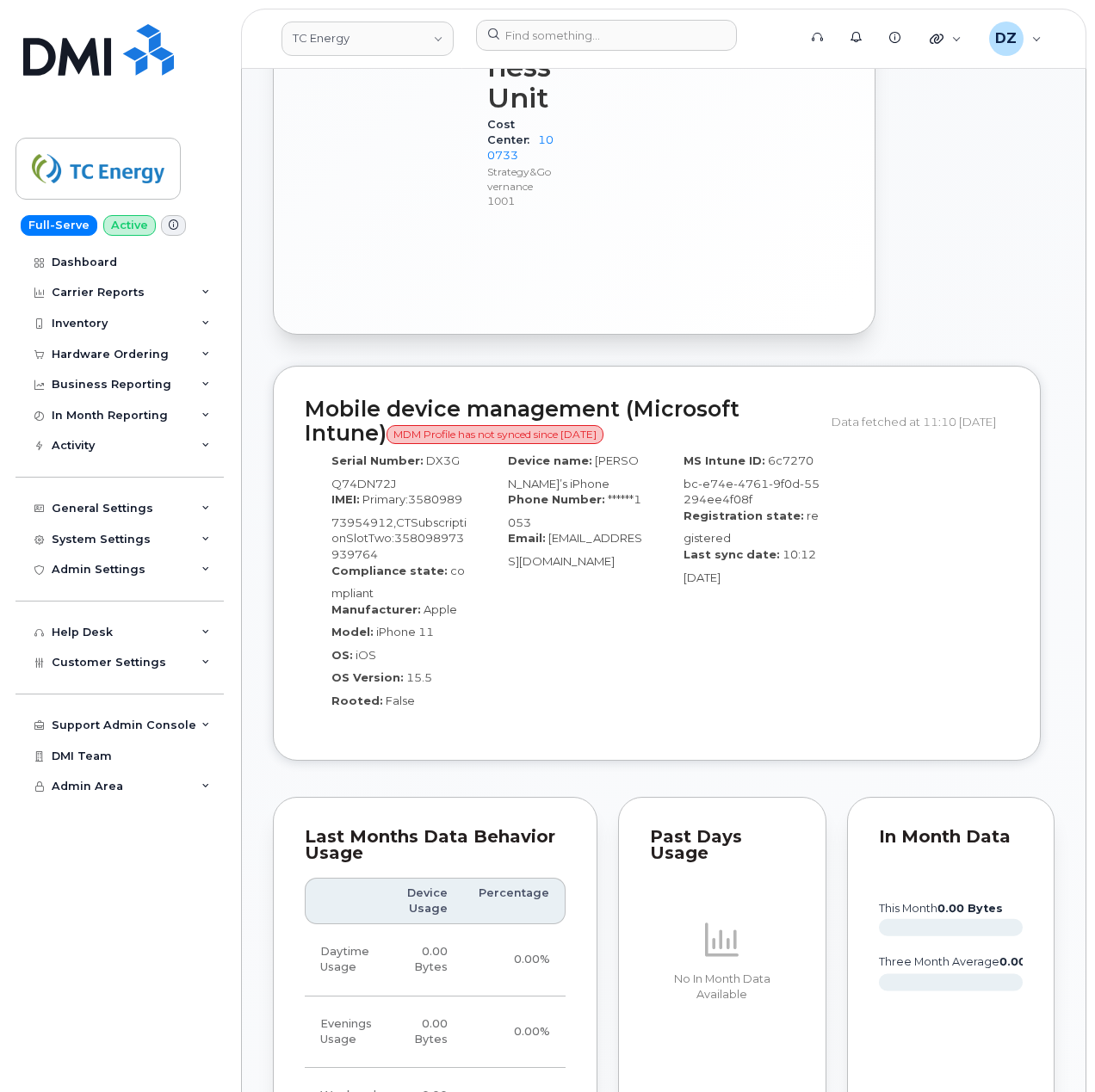
scroll to position [1242, 0]
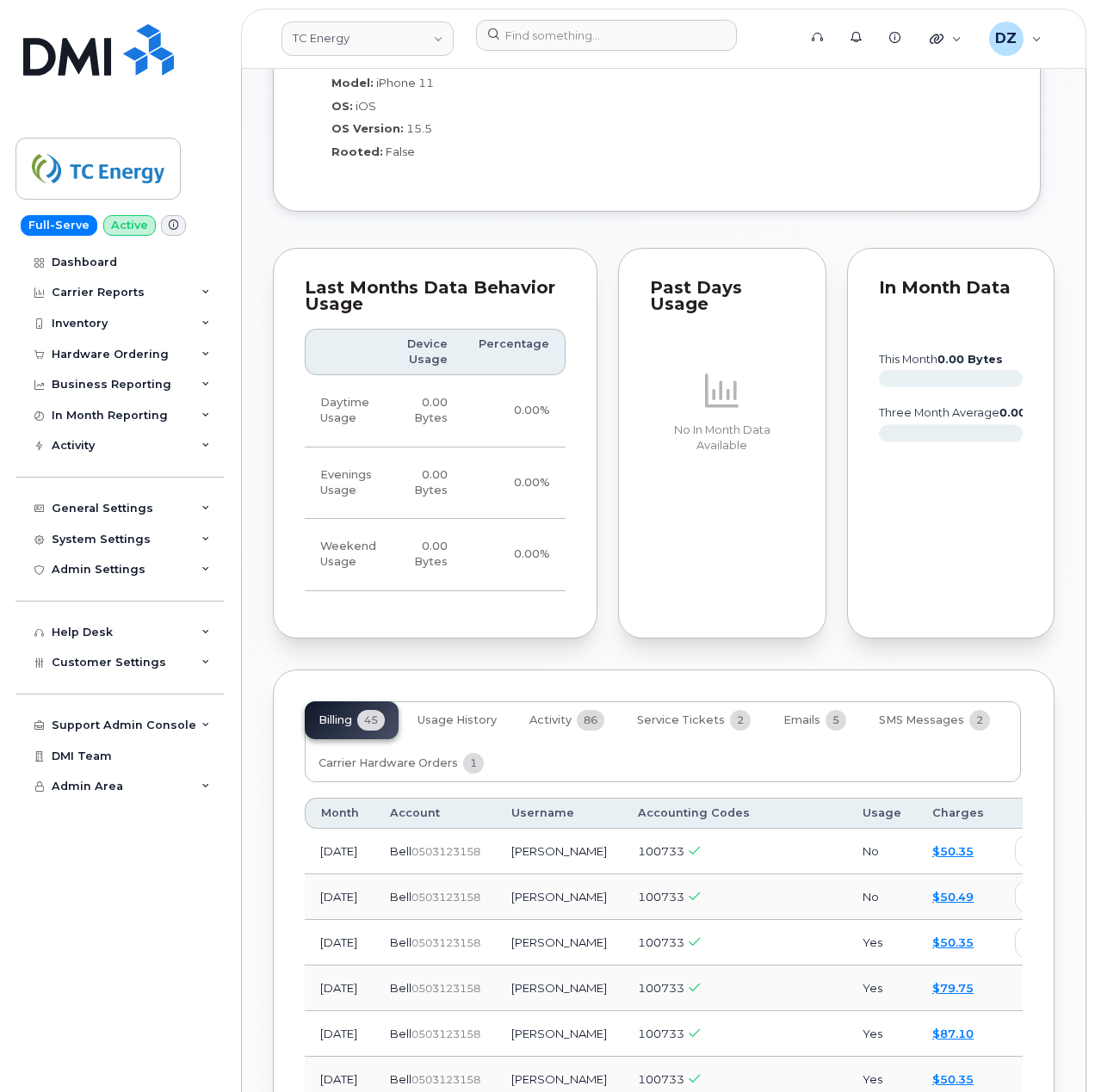
scroll to position [2239, 0]
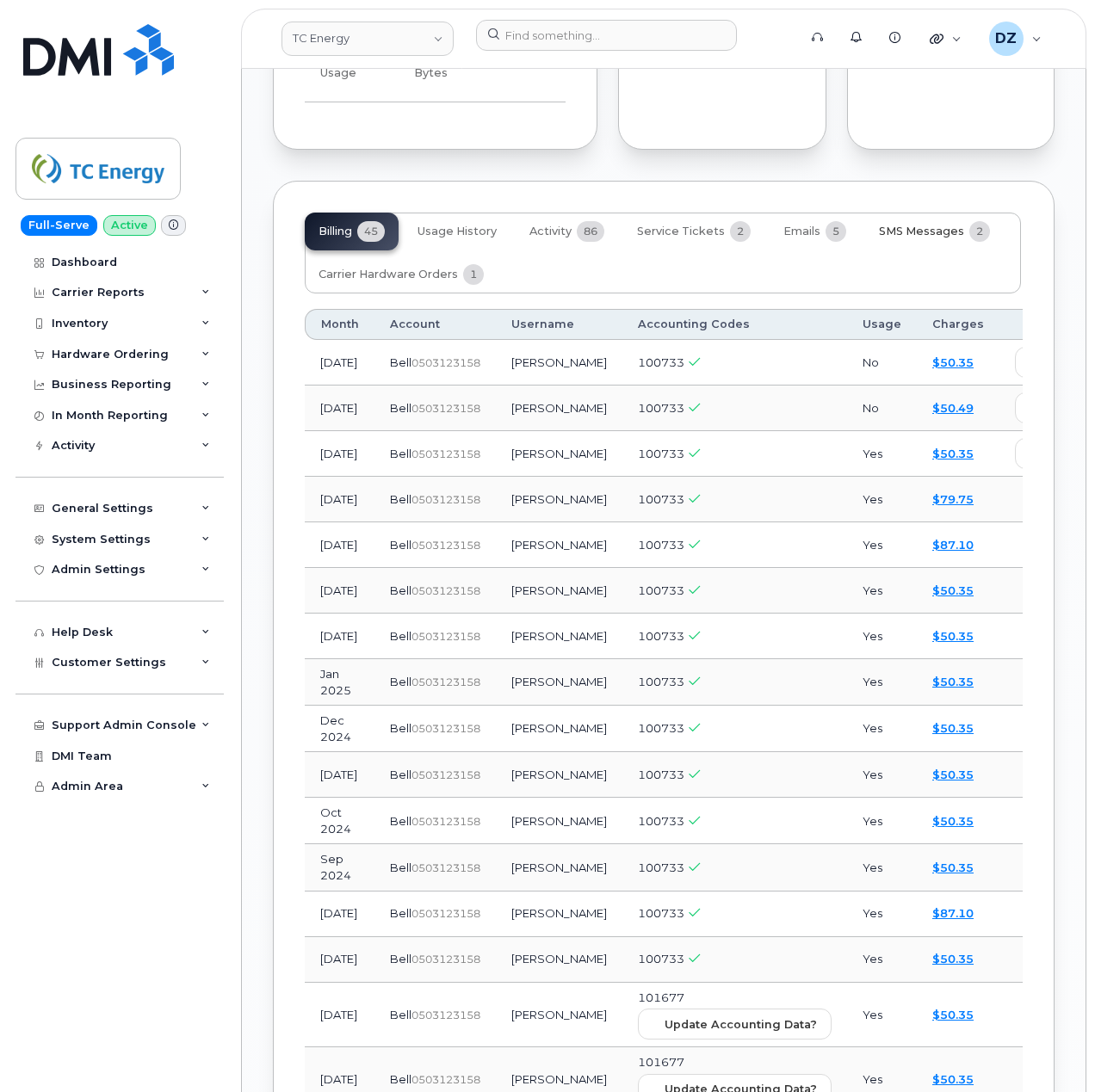
click at [914, 239] on span "SMS Messages" at bounding box center [921, 231] width 85 height 14
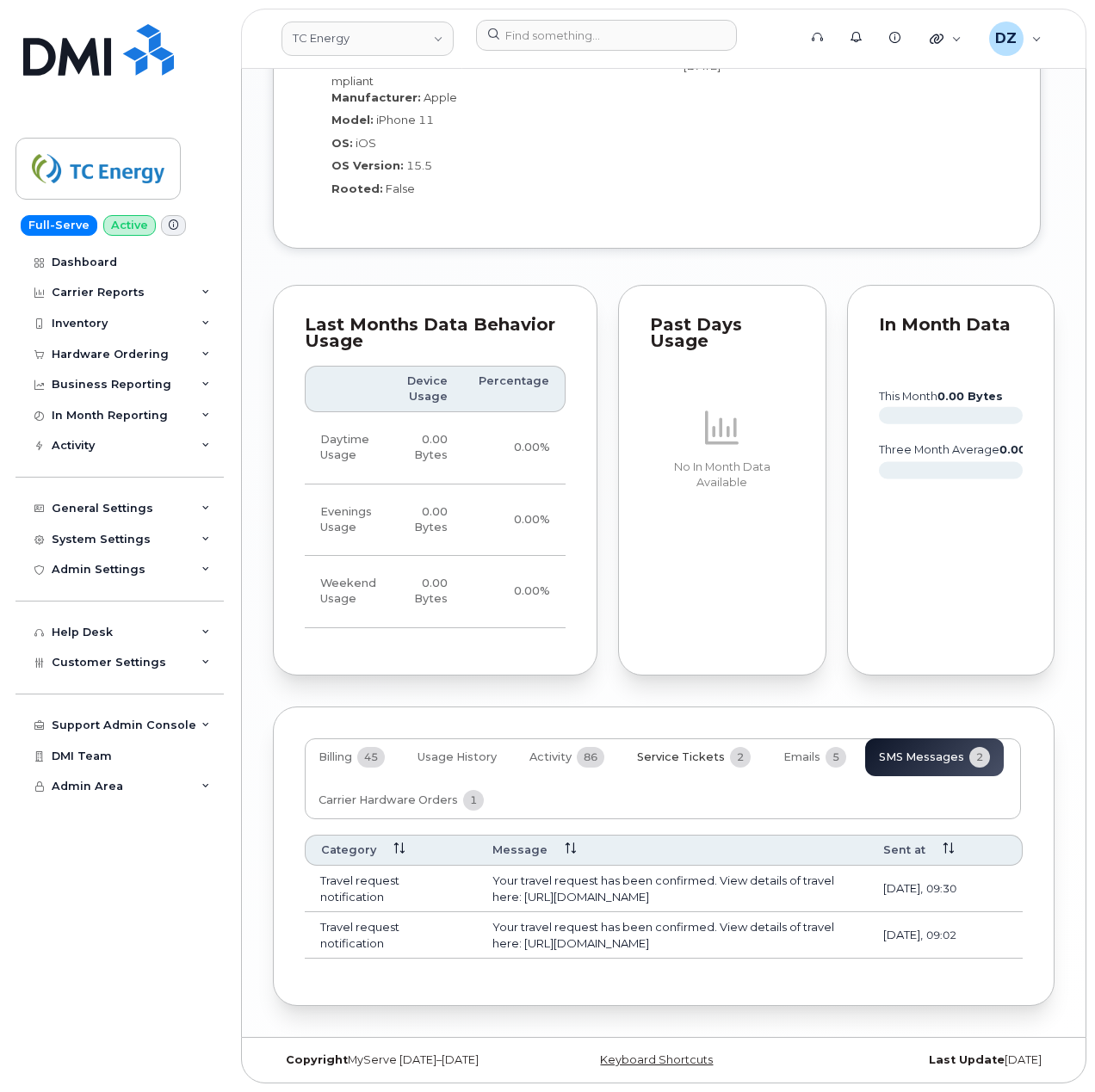
scroll to position [2034, 0]
click at [799, 739] on button "Emails 5" at bounding box center [814, 757] width 90 height 38
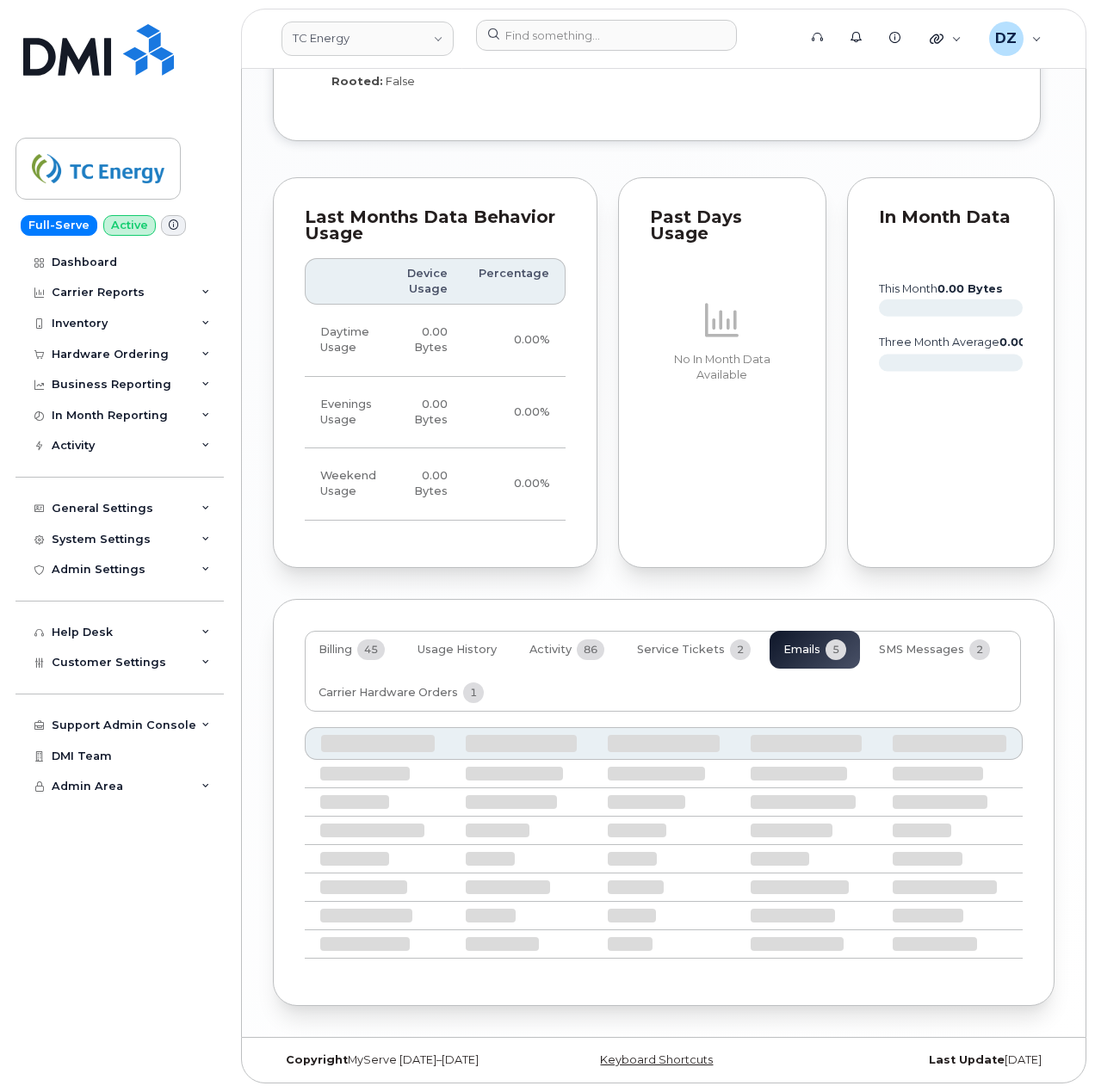
scroll to position [2031, 0]
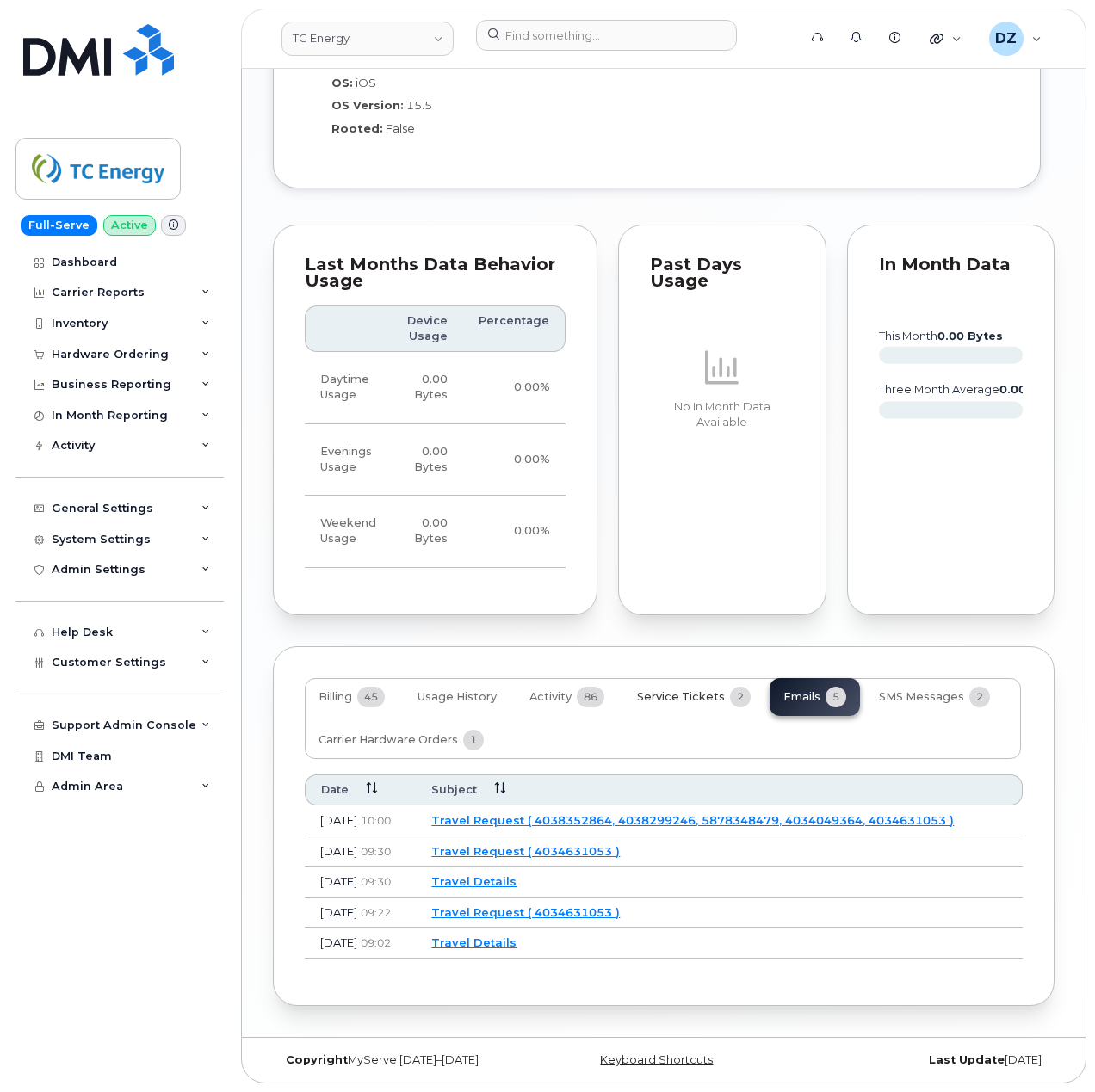
click at [687, 690] on span "Service Tickets" at bounding box center [681, 696] width 88 height 14
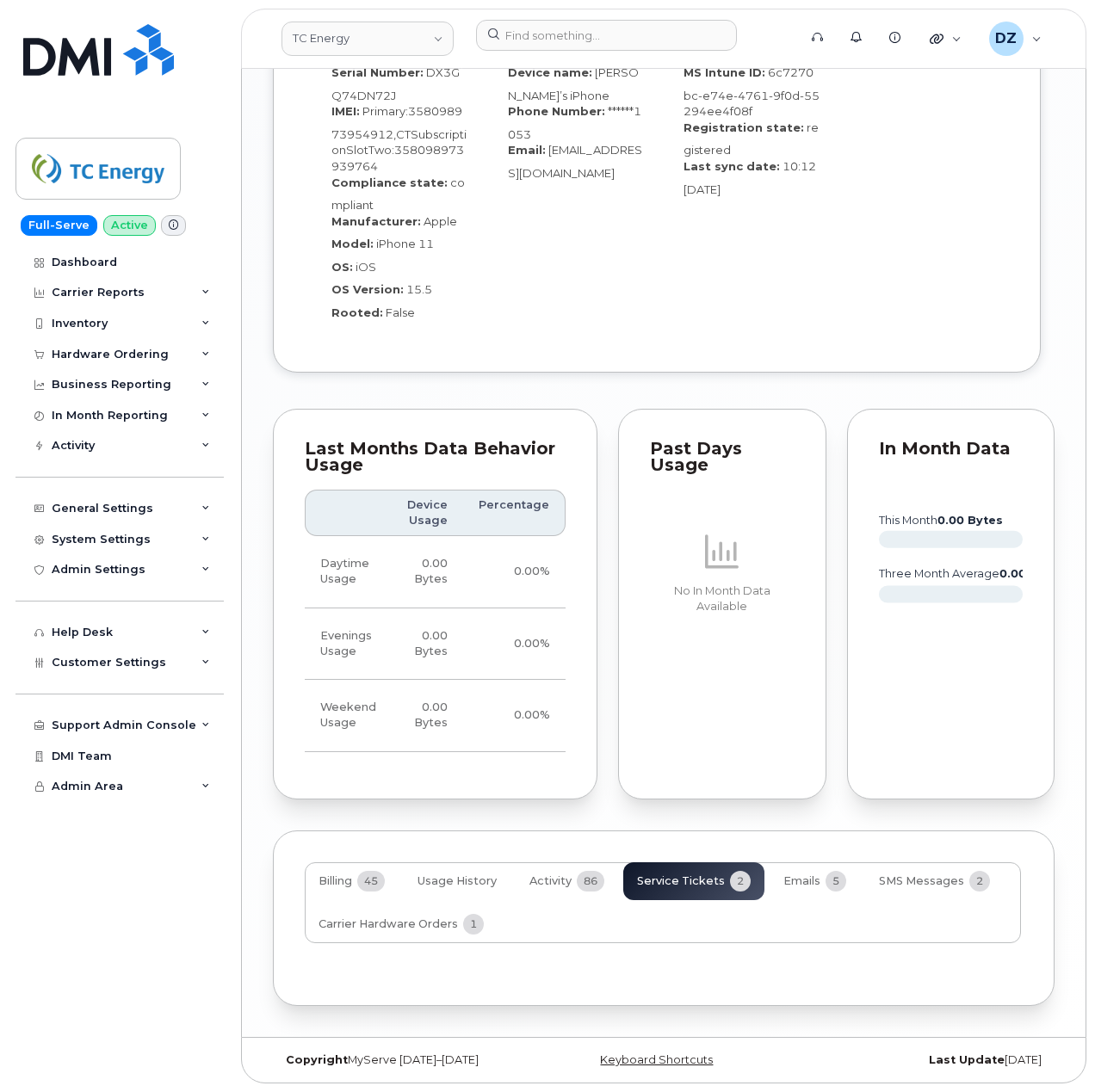
scroll to position [1952, 0]
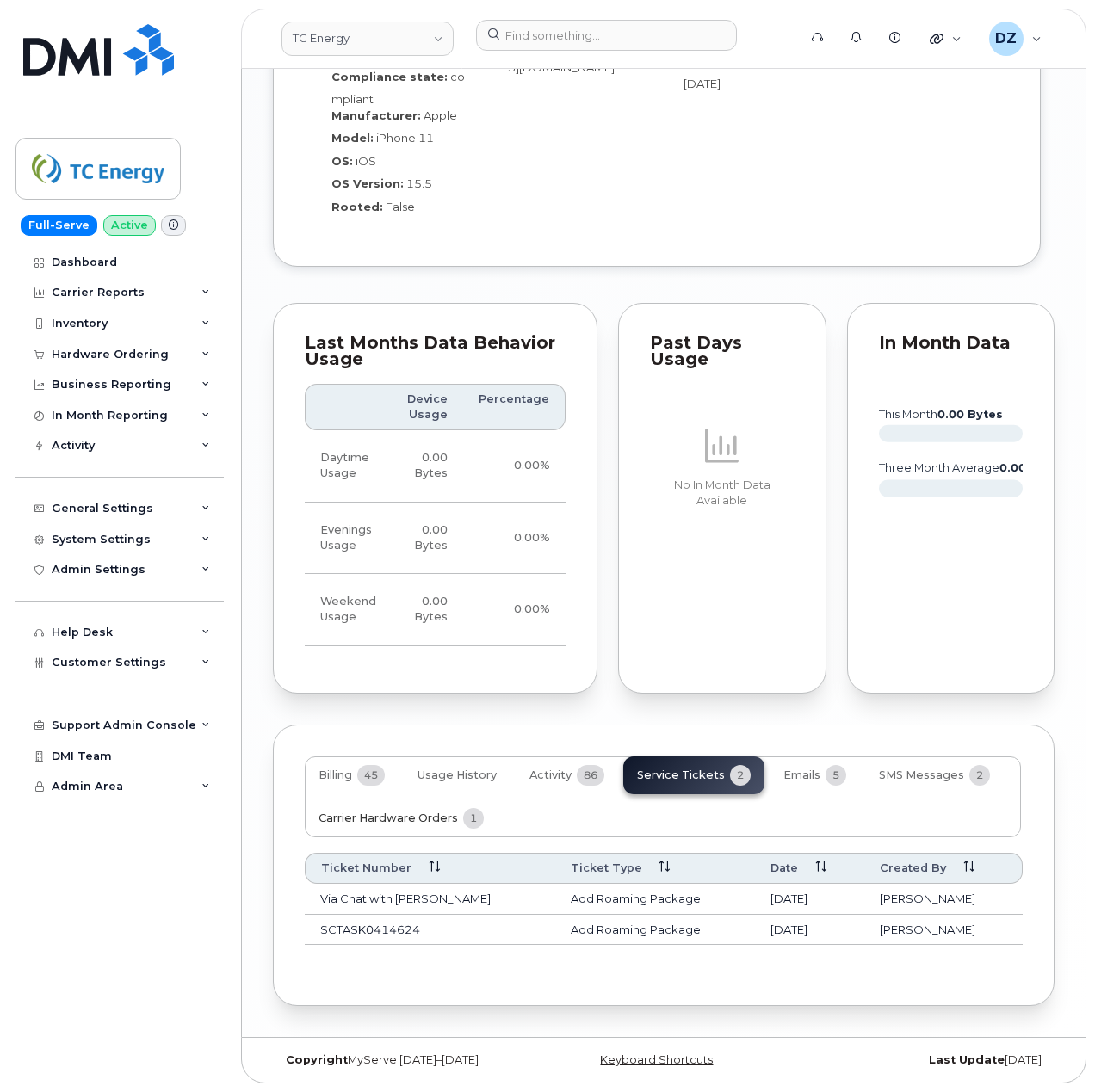
click at [421, 811] on span "Carrier Hardware Orders" at bounding box center [388, 818] width 140 height 14
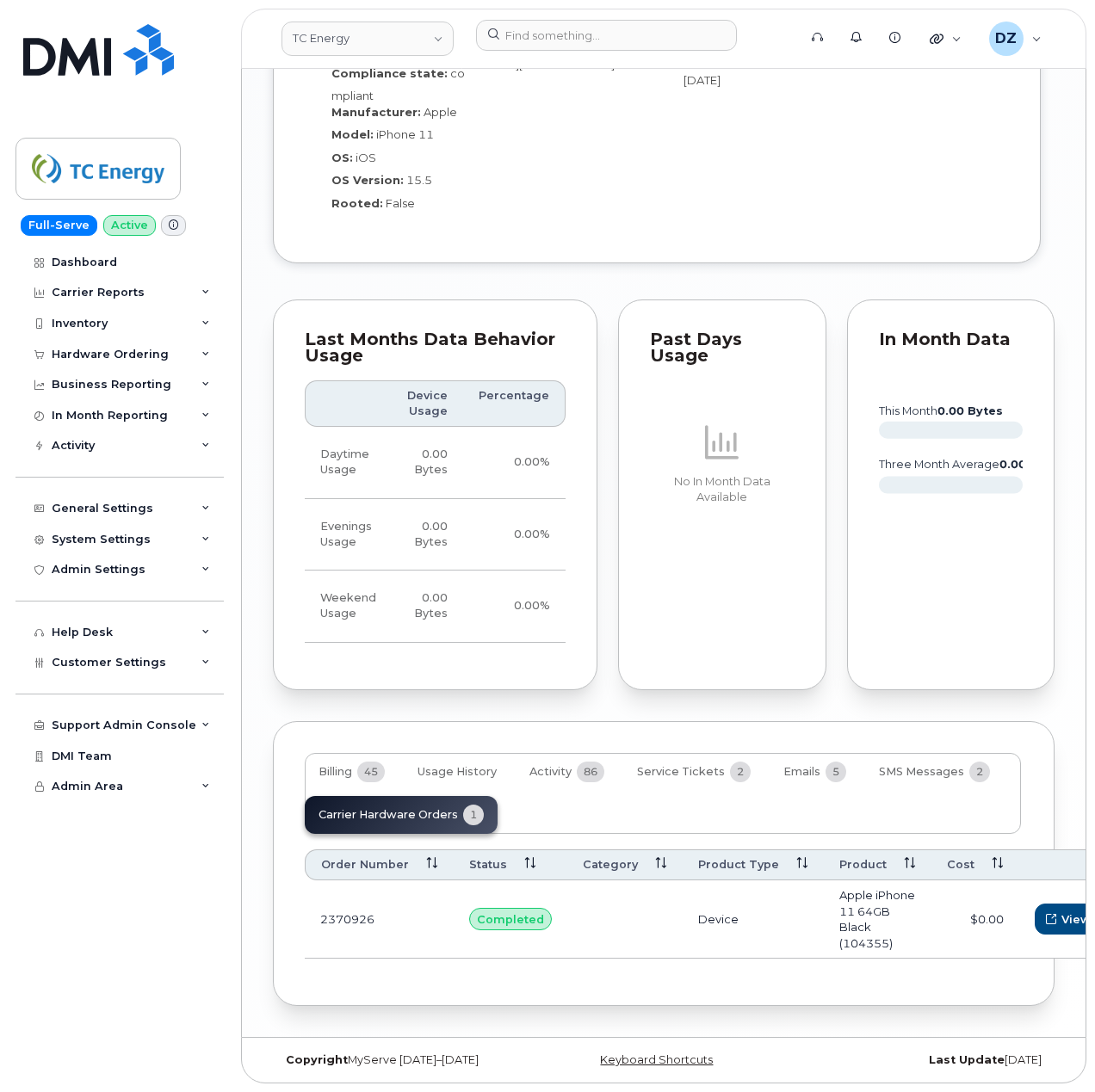
scroll to position [1790, 0]
click at [149, 352] on div "Hardware Ordering" at bounding box center [110, 354] width 117 height 14
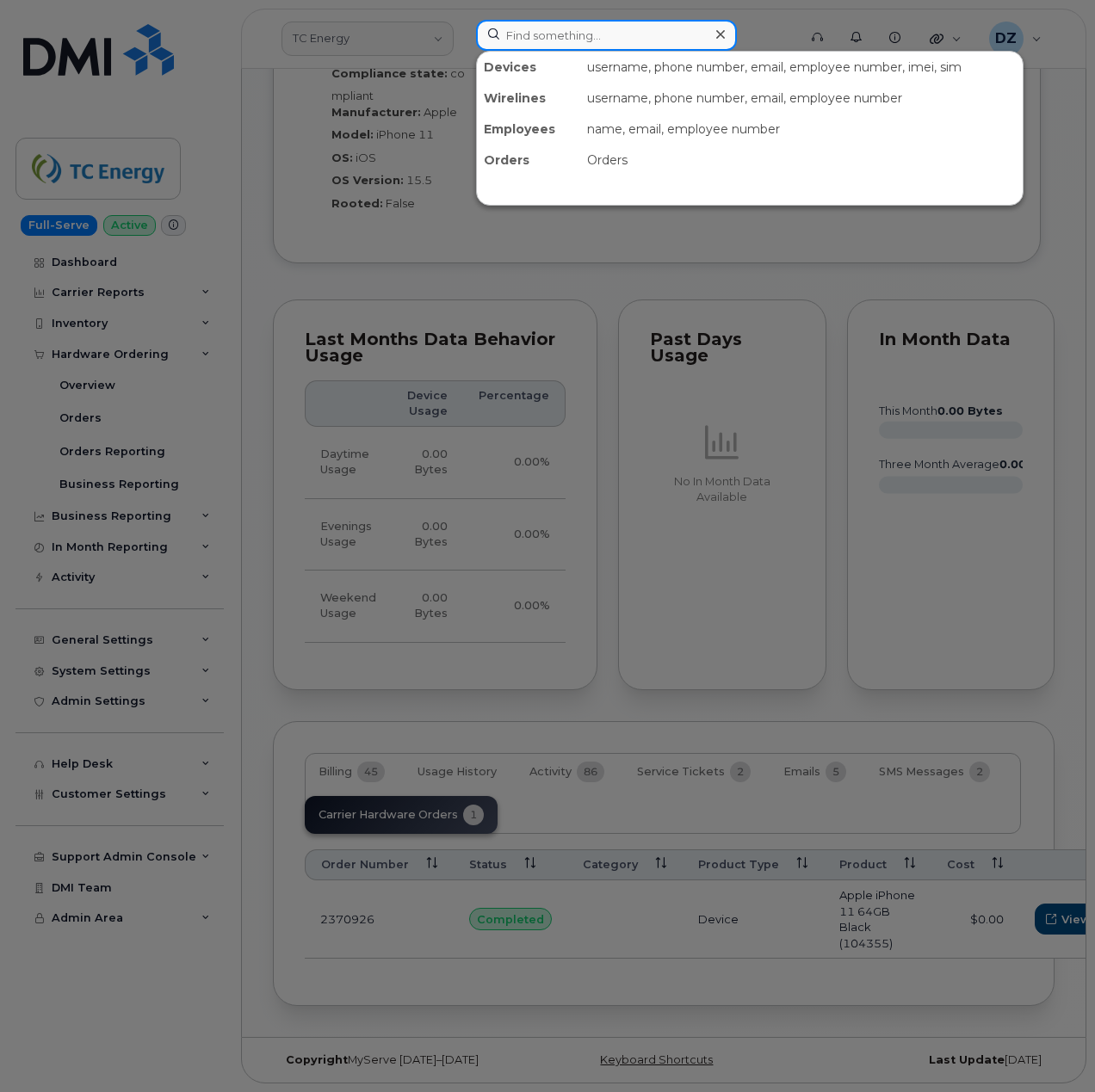
click at [588, 28] on input at bounding box center [607, 36] width 261 height 31
paste input "101858"
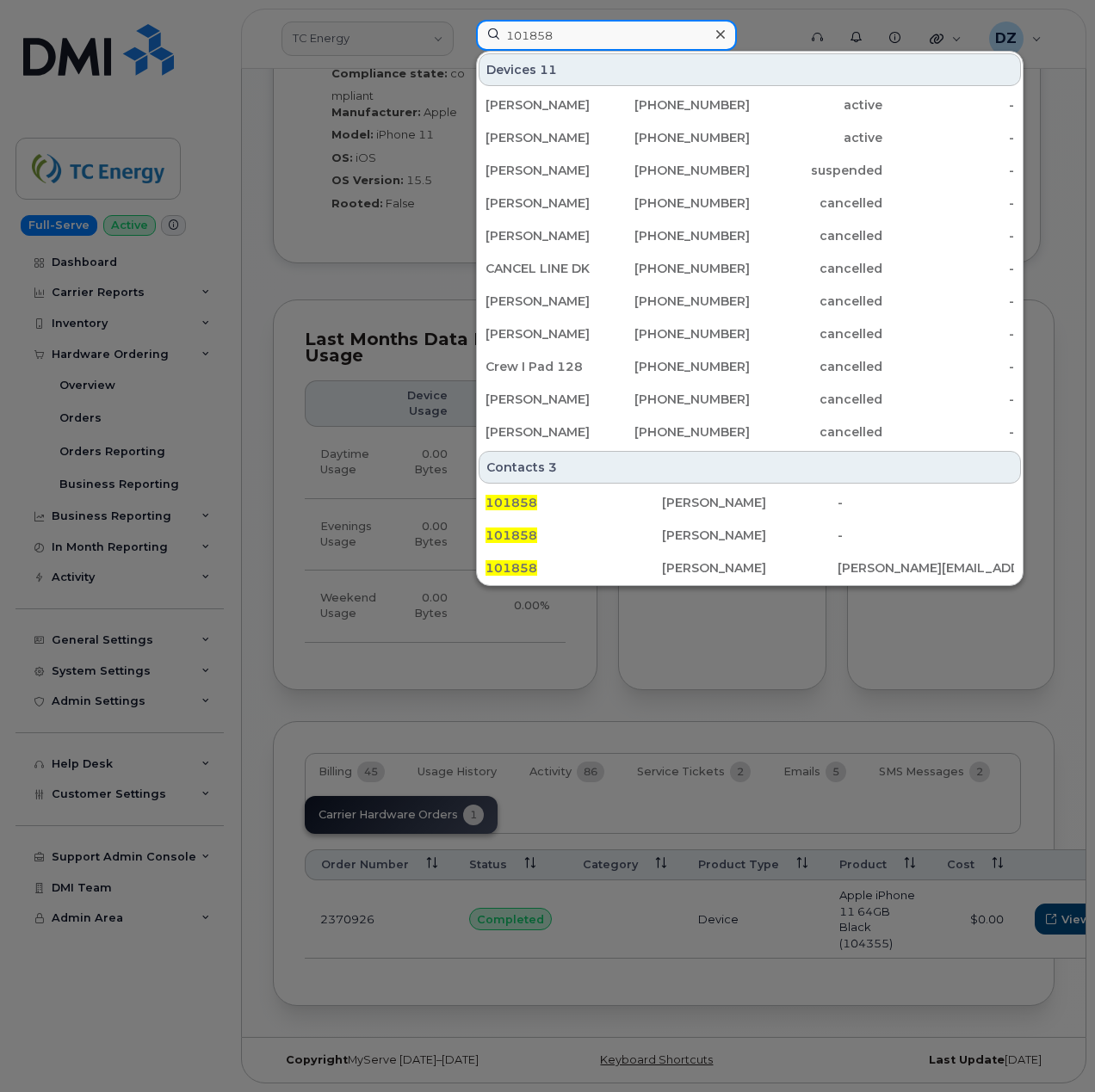
type input "101858"
click at [716, 29] on icon at bounding box center [720, 34] width 8 height 14
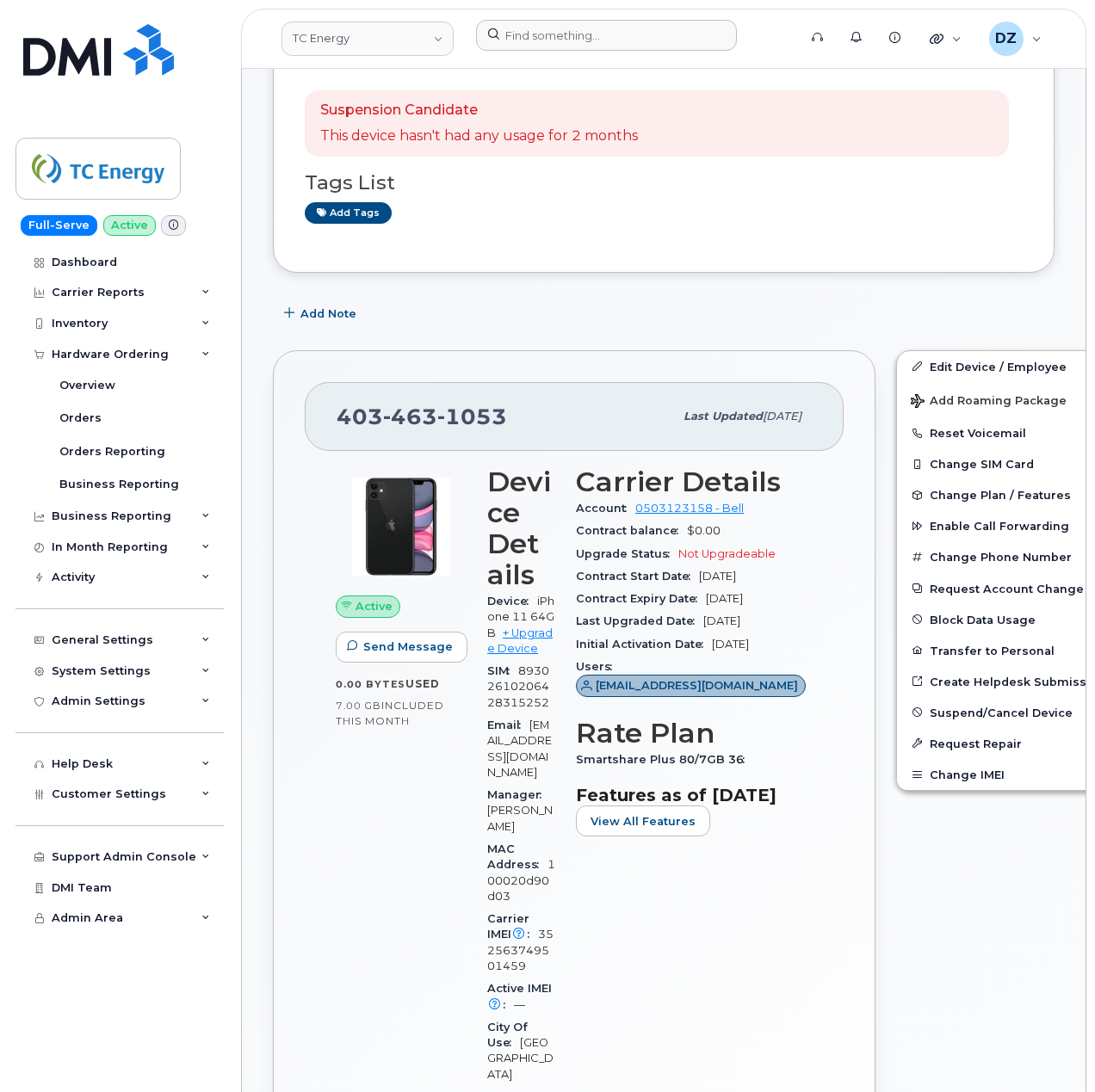
scroll to position [0, 0]
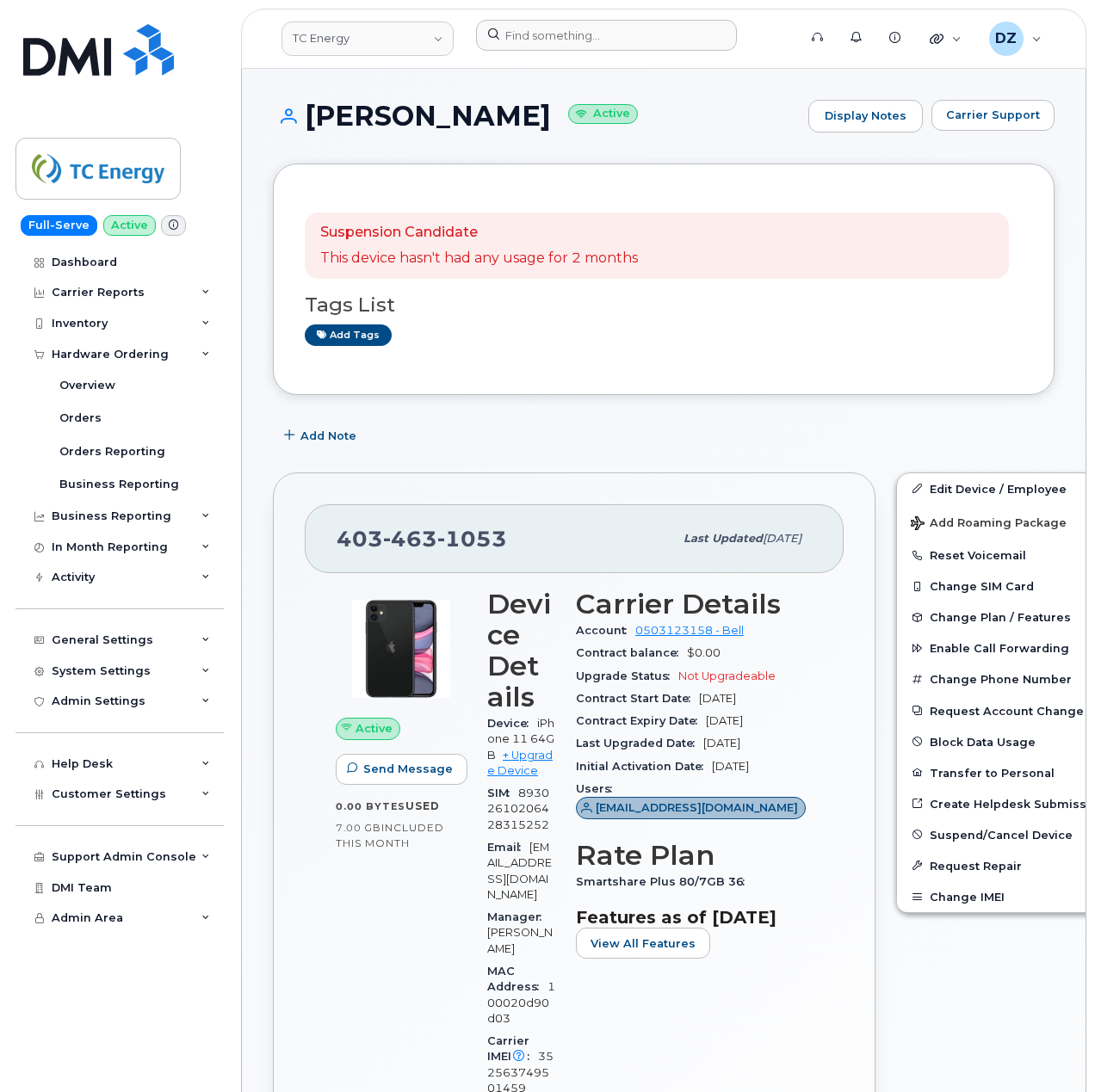
click at [363, 538] on span "403 463 1053" at bounding box center [422, 539] width 171 height 26
copy span "403 463 1053"
click at [983, 835] on span "Suspend/Cancel Device" at bounding box center [1001, 834] width 143 height 13
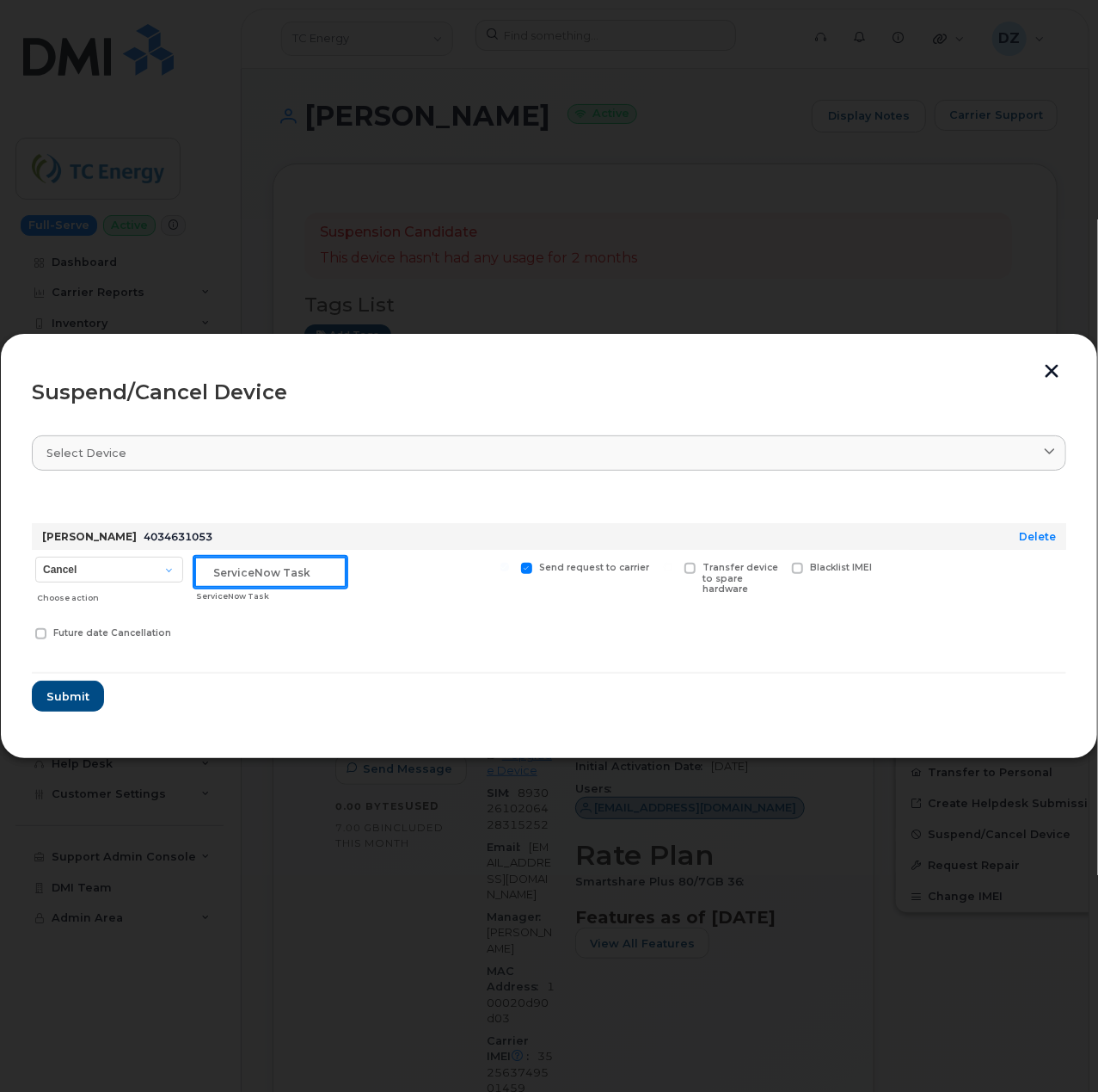
click at [260, 568] on input "text" at bounding box center [271, 573] width 152 height 31
paste input "INC3011038"
type input "INC3011038"
click at [67, 696] on span "Submit" at bounding box center [67, 696] width 43 height 17
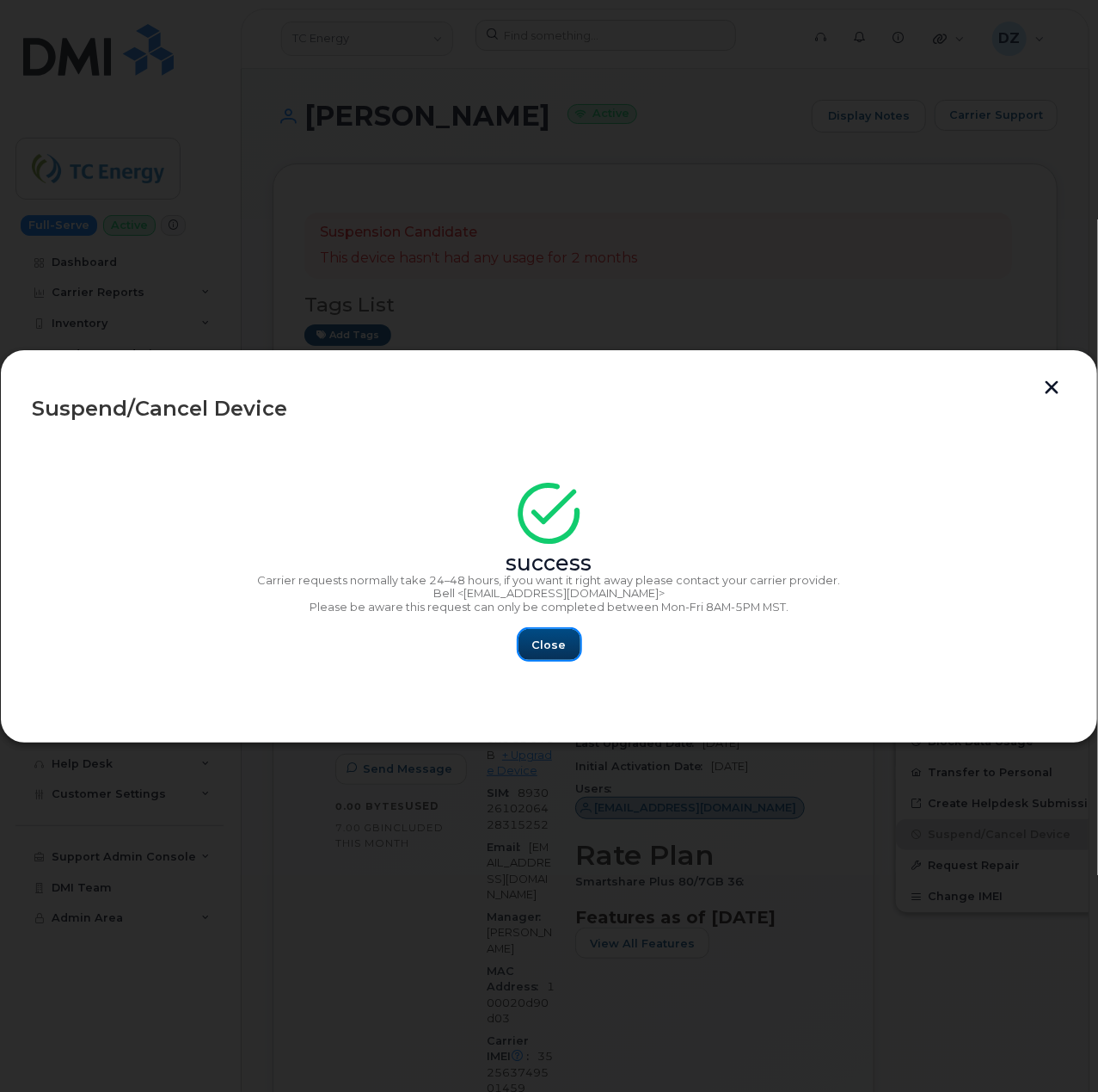
click at [561, 644] on span "Close" at bounding box center [549, 645] width 35 height 17
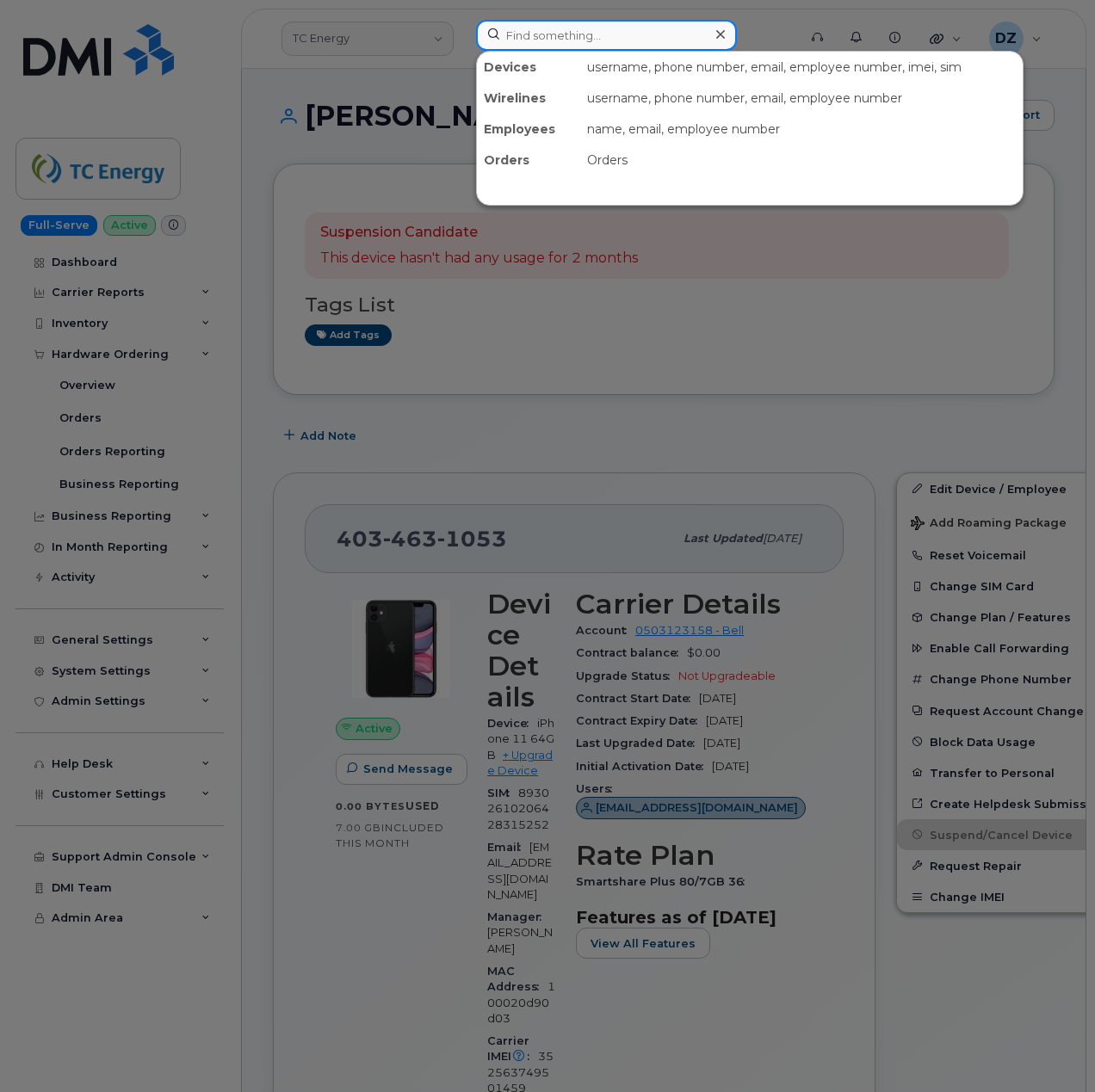
click at [515, 42] on input at bounding box center [607, 36] width 261 height 31
paste input "3374581996"
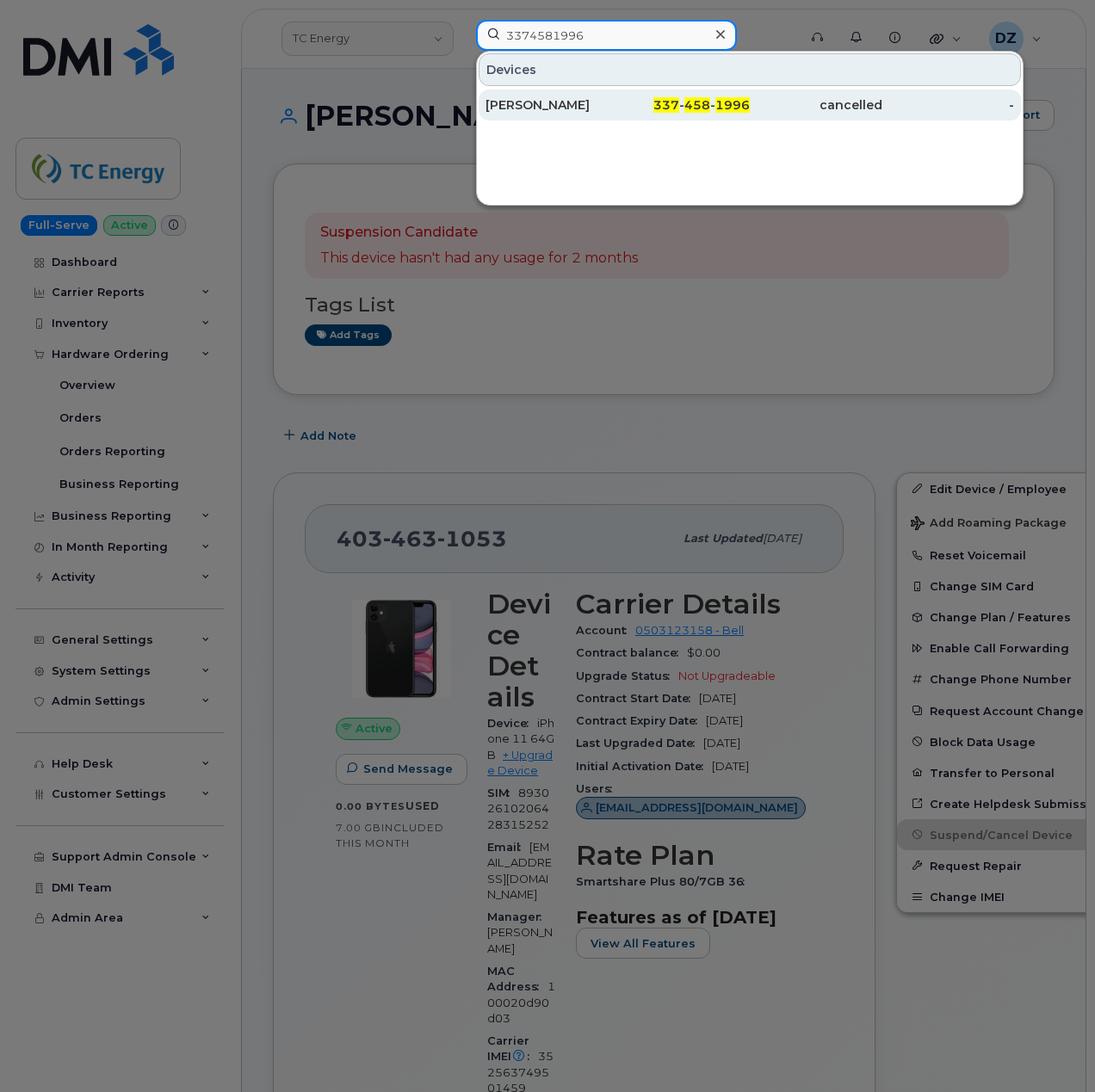
type input "3374581996"
click at [613, 105] on div "SETH MYERS" at bounding box center [552, 105] width 132 height 17
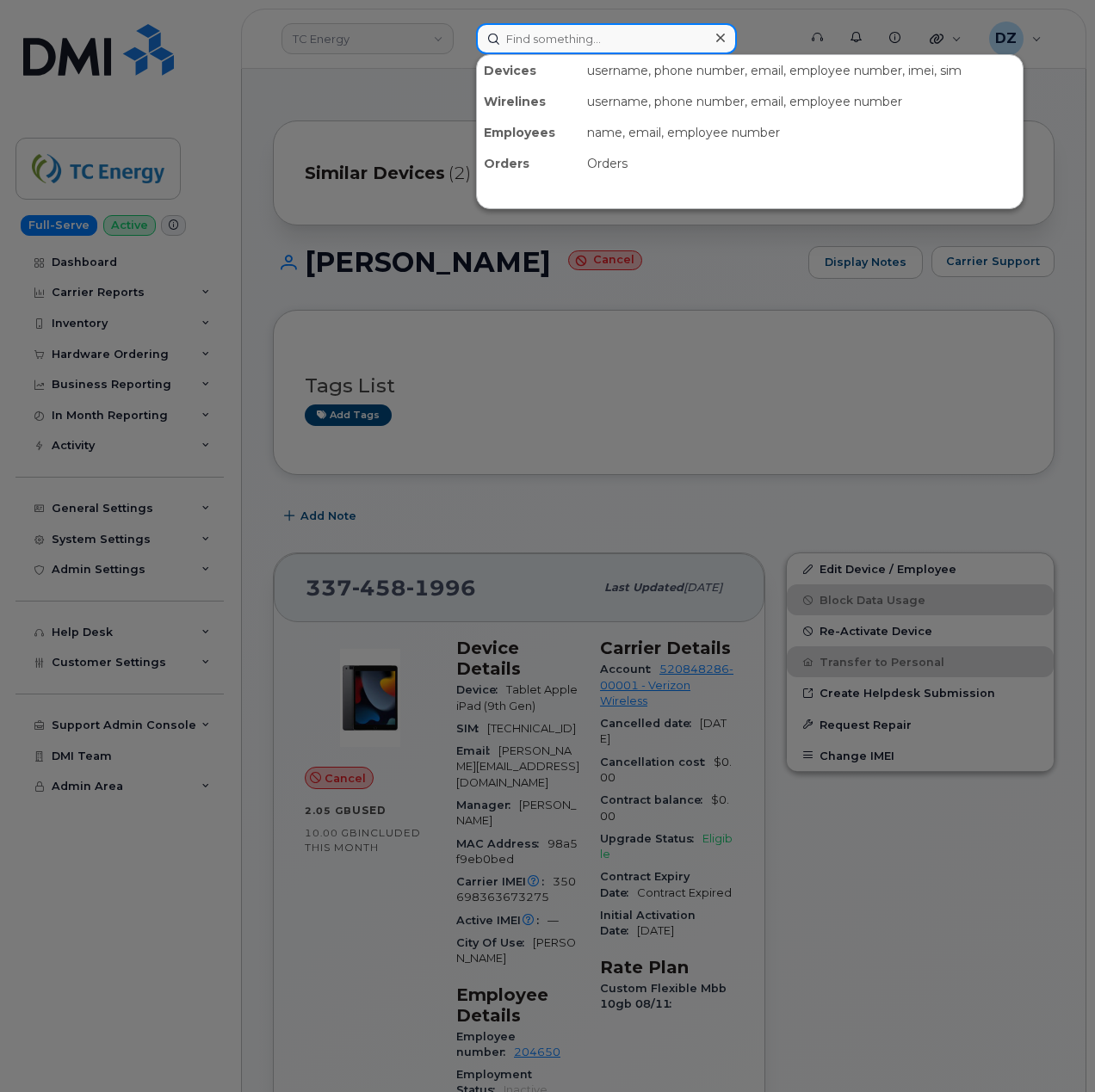
click at [562, 31] on input at bounding box center [607, 39] width 261 height 31
paste input "Jordan Earlywine"
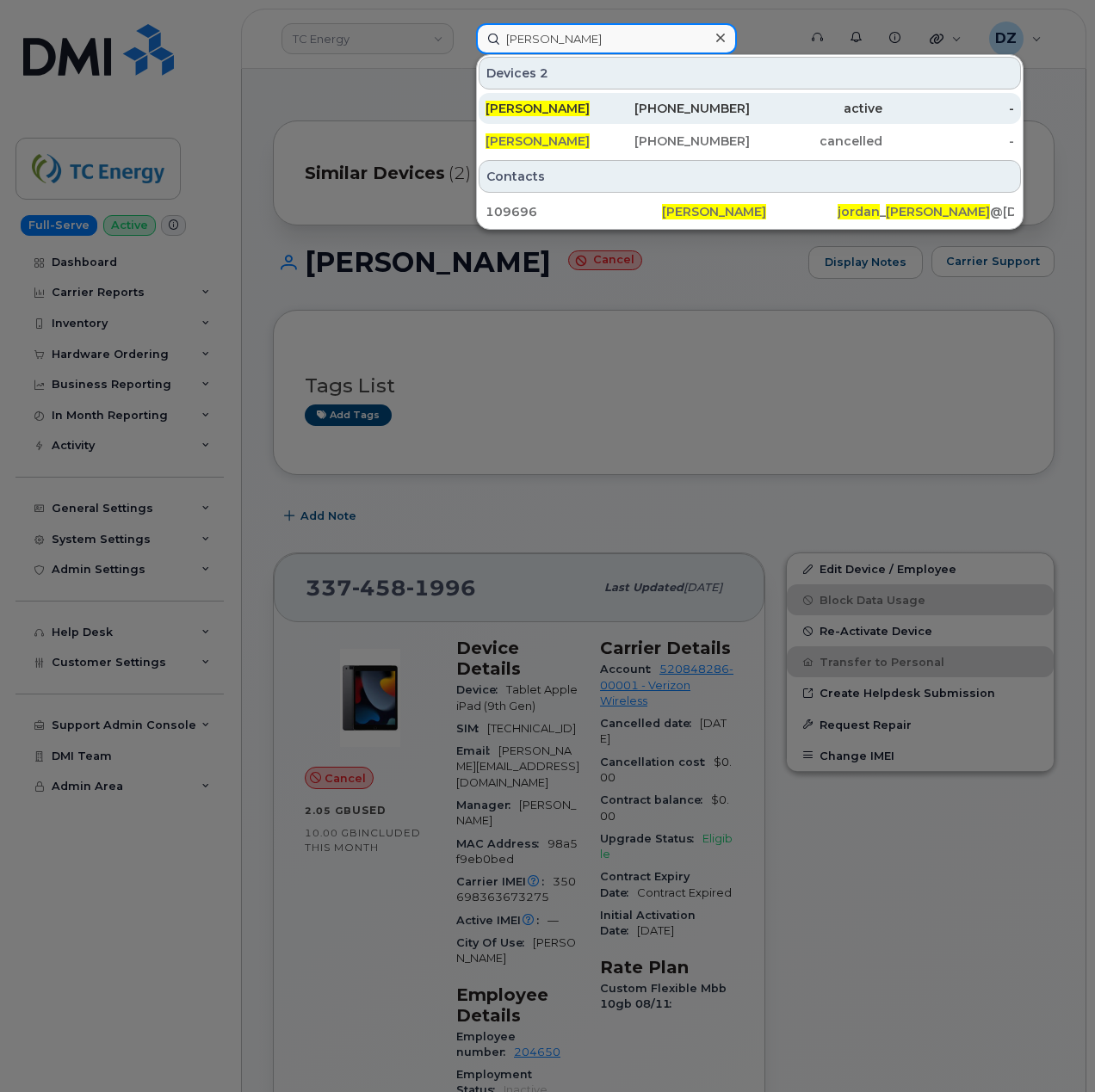
type input "Jordan Earlywine"
click at [587, 110] on span "JORDAN EARLYWINE" at bounding box center [537, 108] width 104 height 16
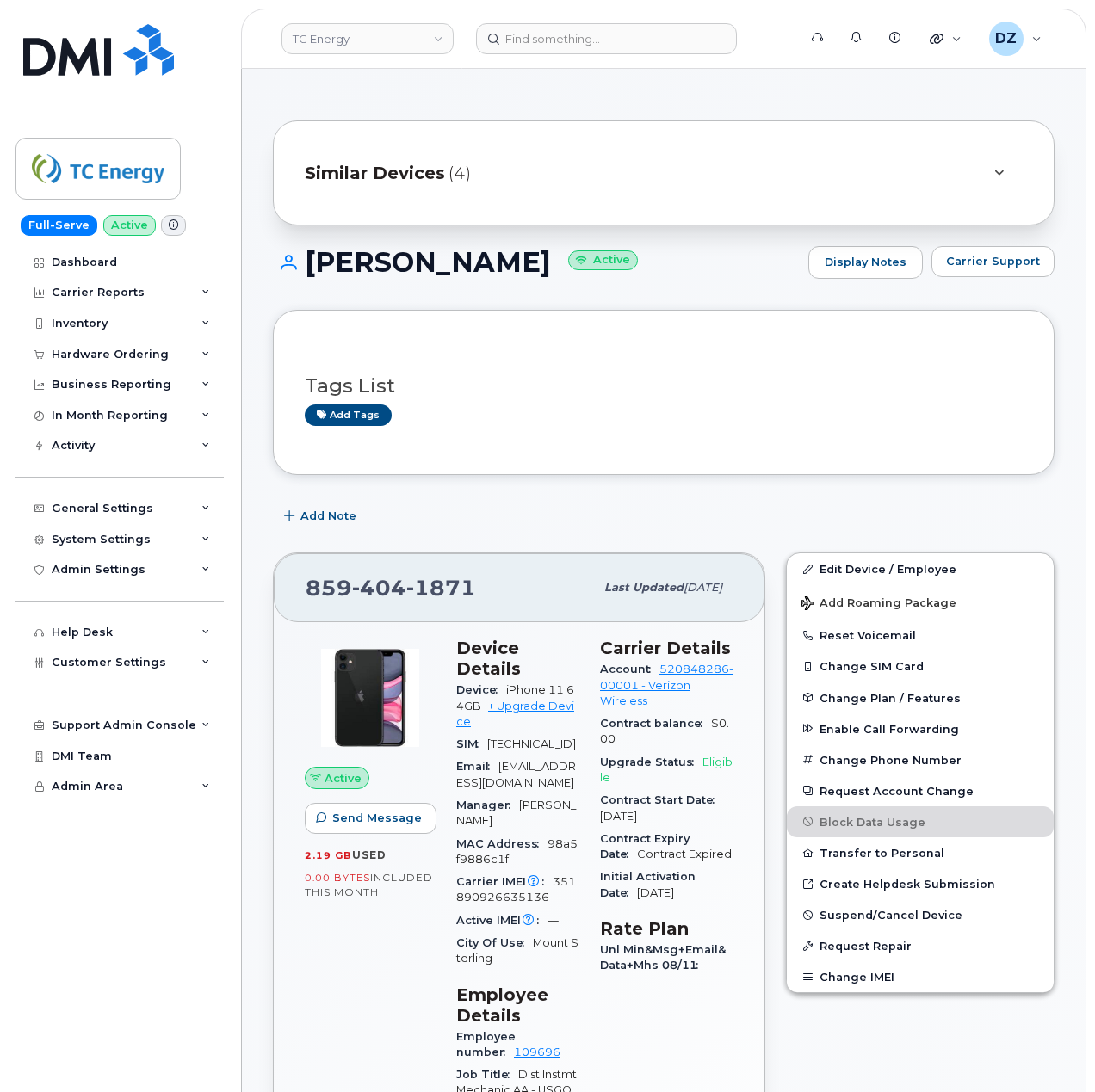
click at [460, 173] on span "(4)" at bounding box center [460, 173] width 22 height 25
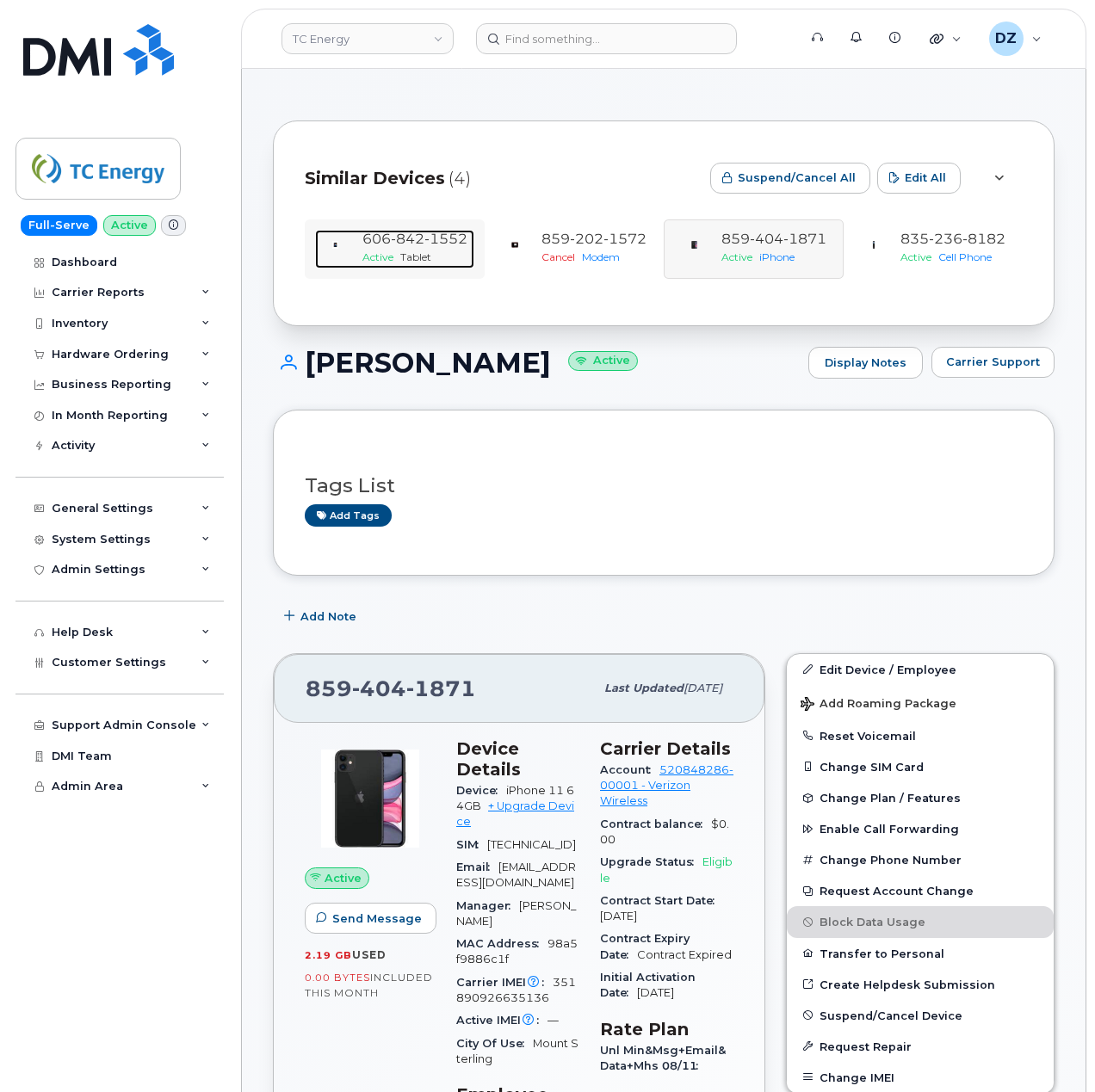
click at [394, 241] on span "842" at bounding box center [408, 239] width 34 height 17
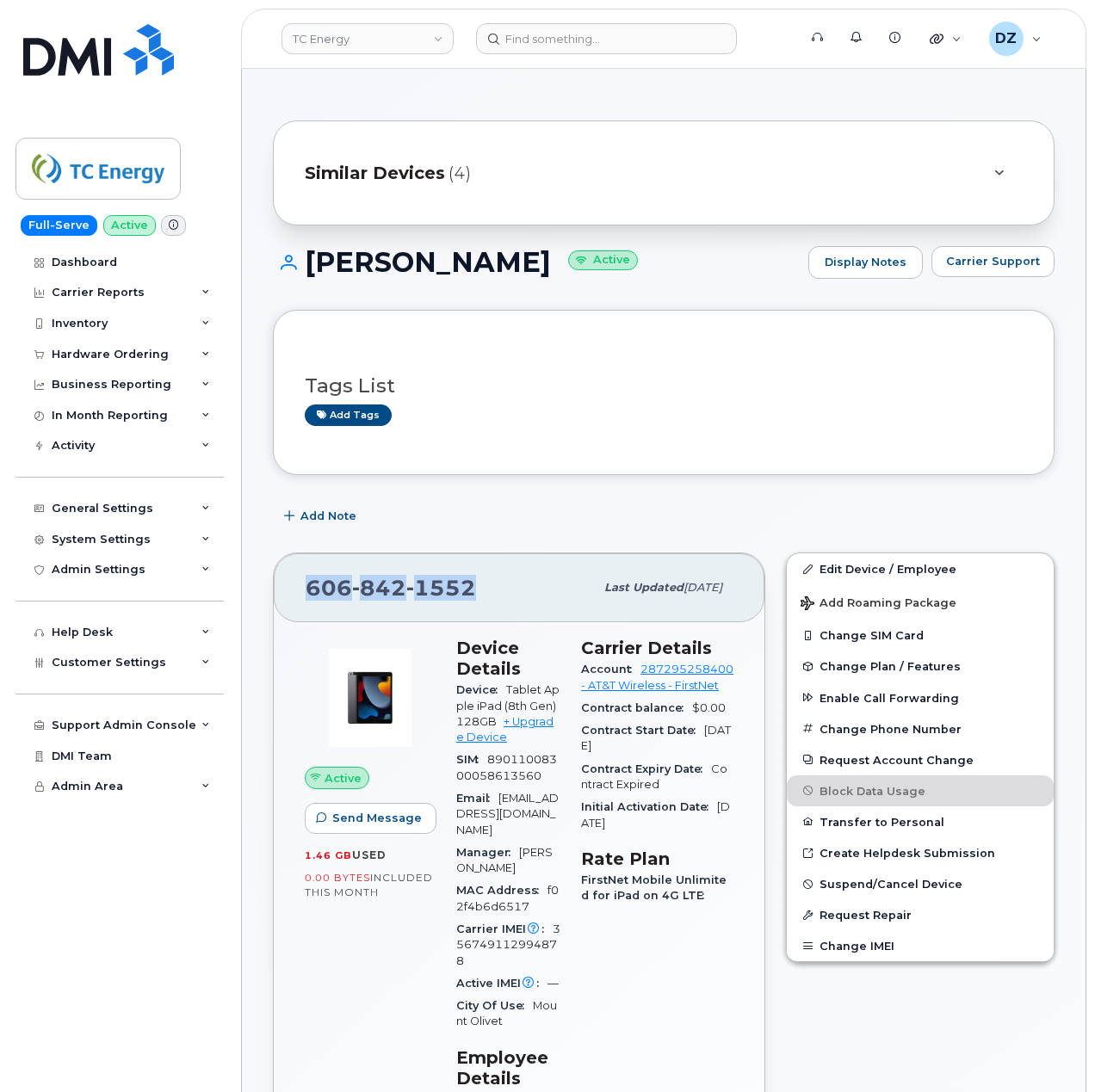
drag, startPoint x: 448, startPoint y: 592, endPoint x: 308, endPoint y: 600, distance: 140.2
click at [308, 600] on span "[PHONE_NUMBER]" at bounding box center [391, 587] width 171 height 26
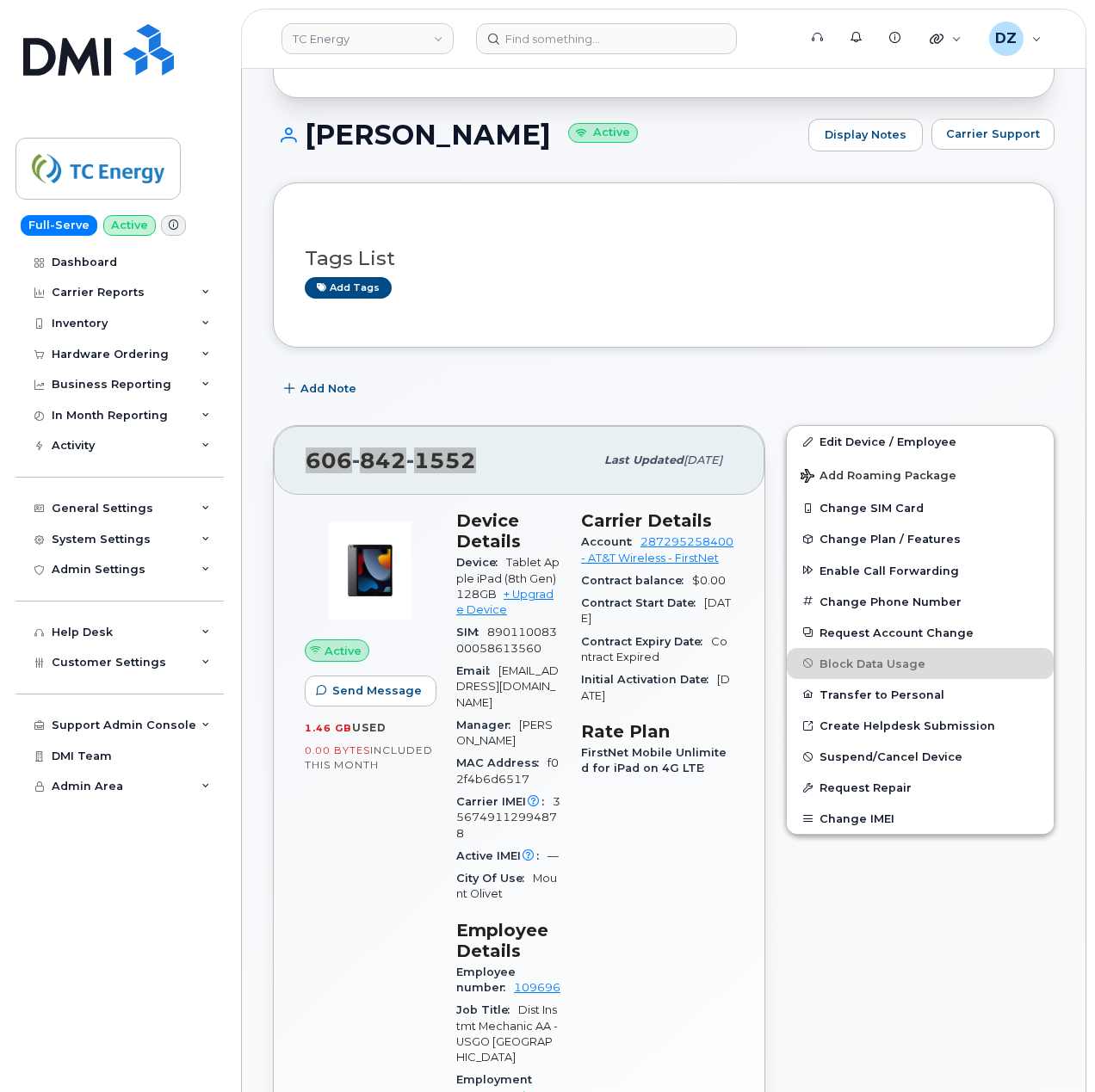
scroll to position [459, 0]
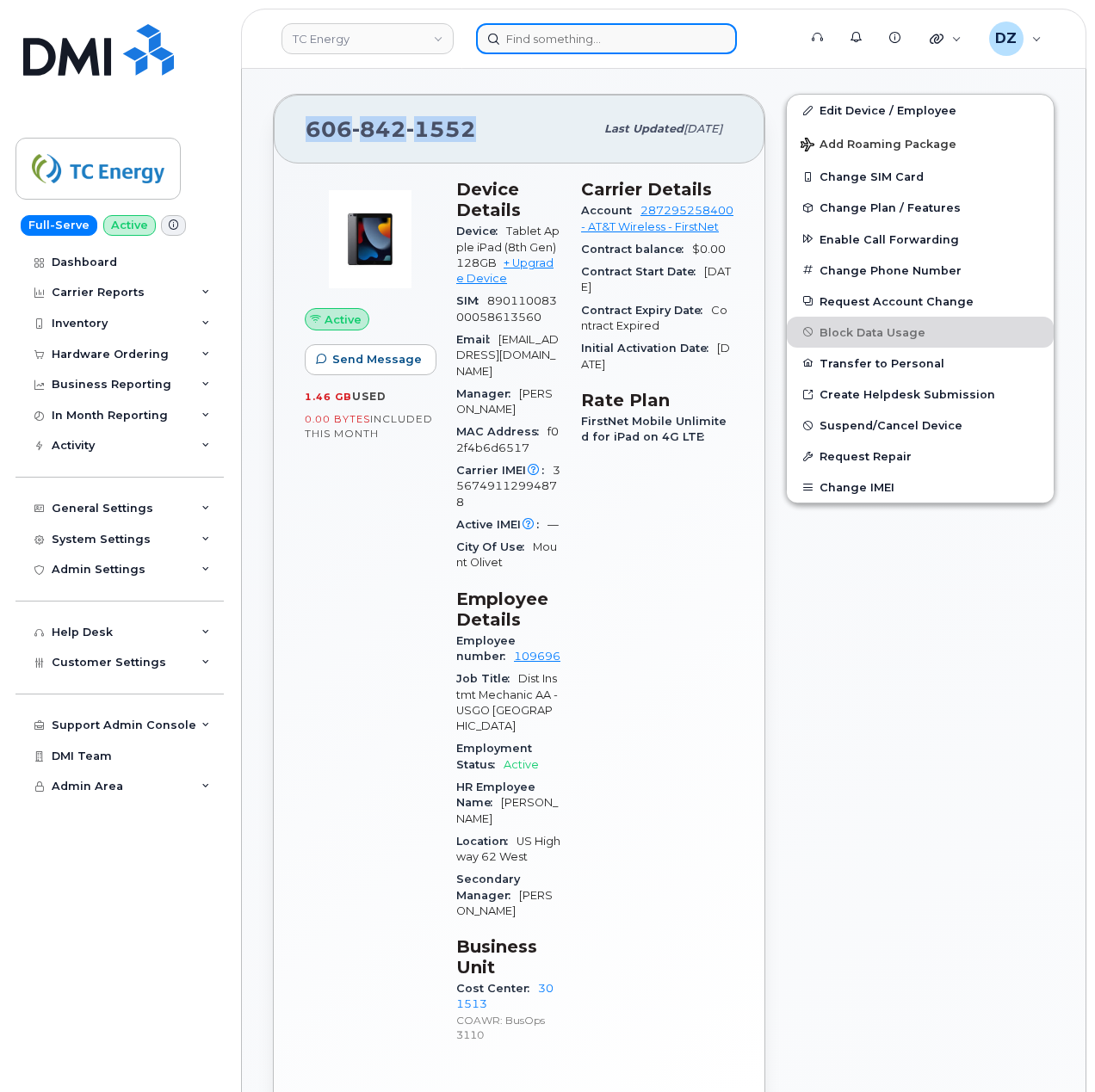
drag, startPoint x: 575, startPoint y: 45, endPoint x: 587, endPoint y: 45, distance: 12.0
click at [575, 45] on input at bounding box center [607, 39] width 261 height 31
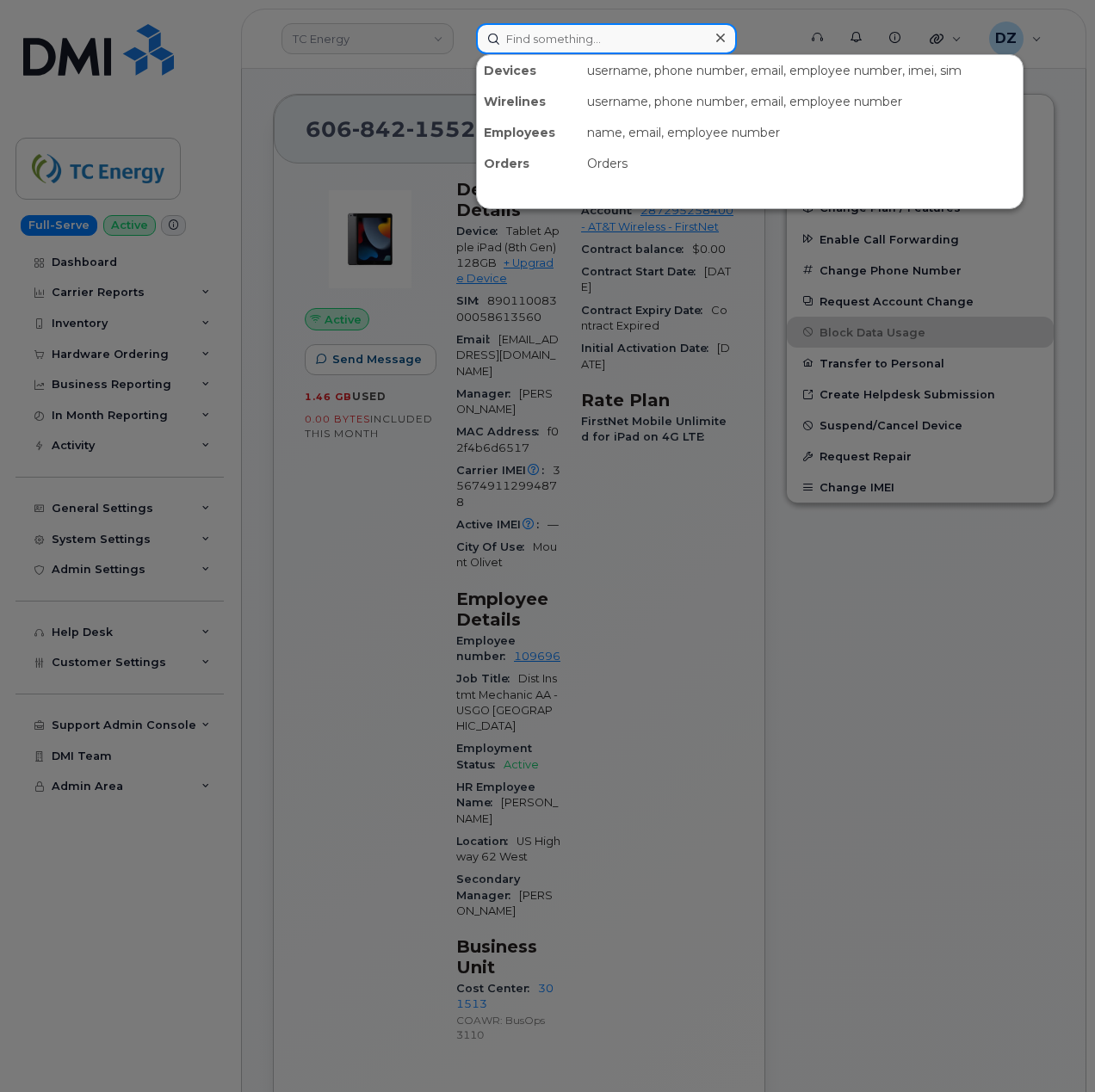
paste input "8076318210"
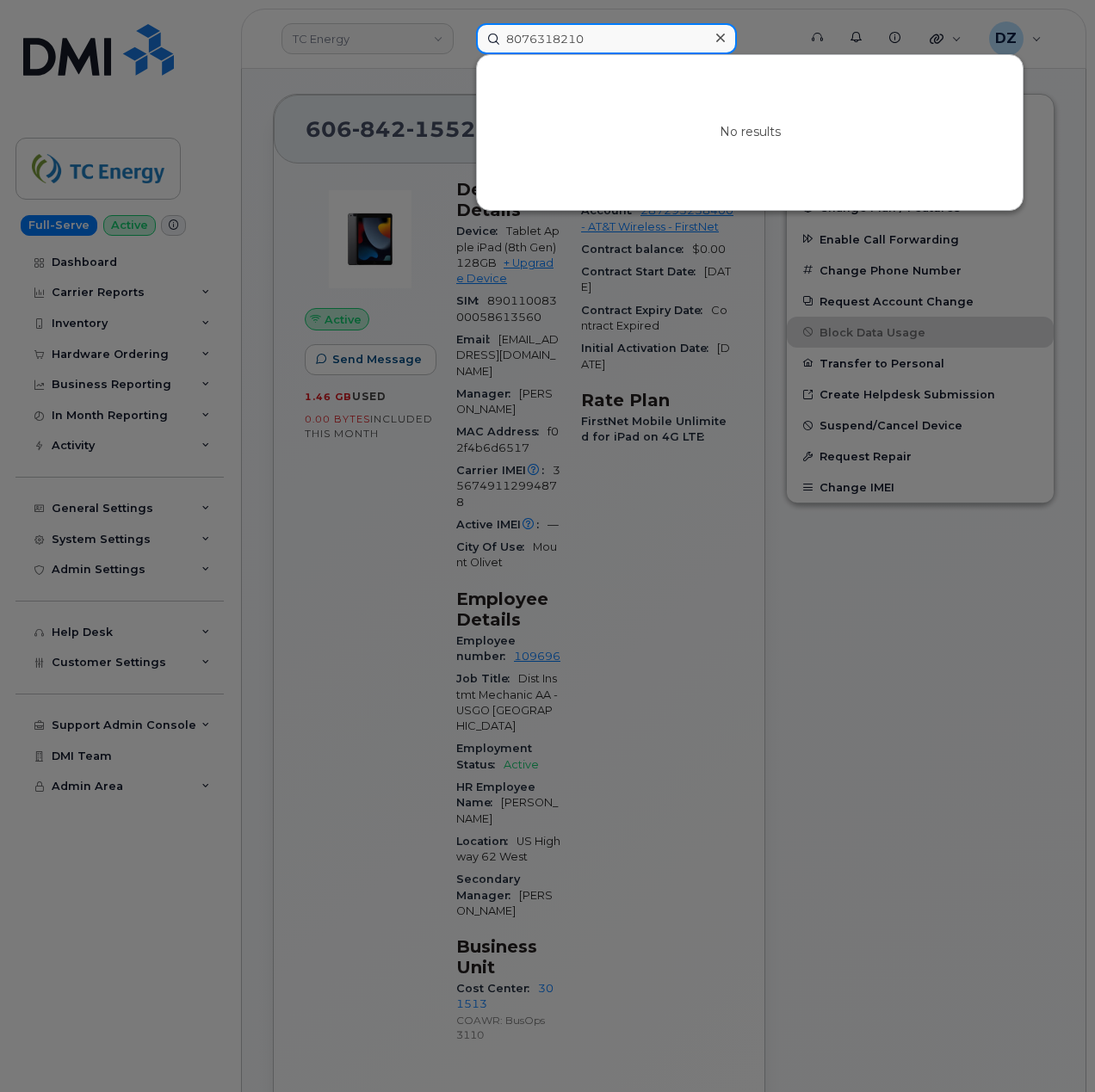
click at [631, 39] on input "8076318210" at bounding box center [607, 39] width 261 height 31
paste input "[PERSON_NAME]"
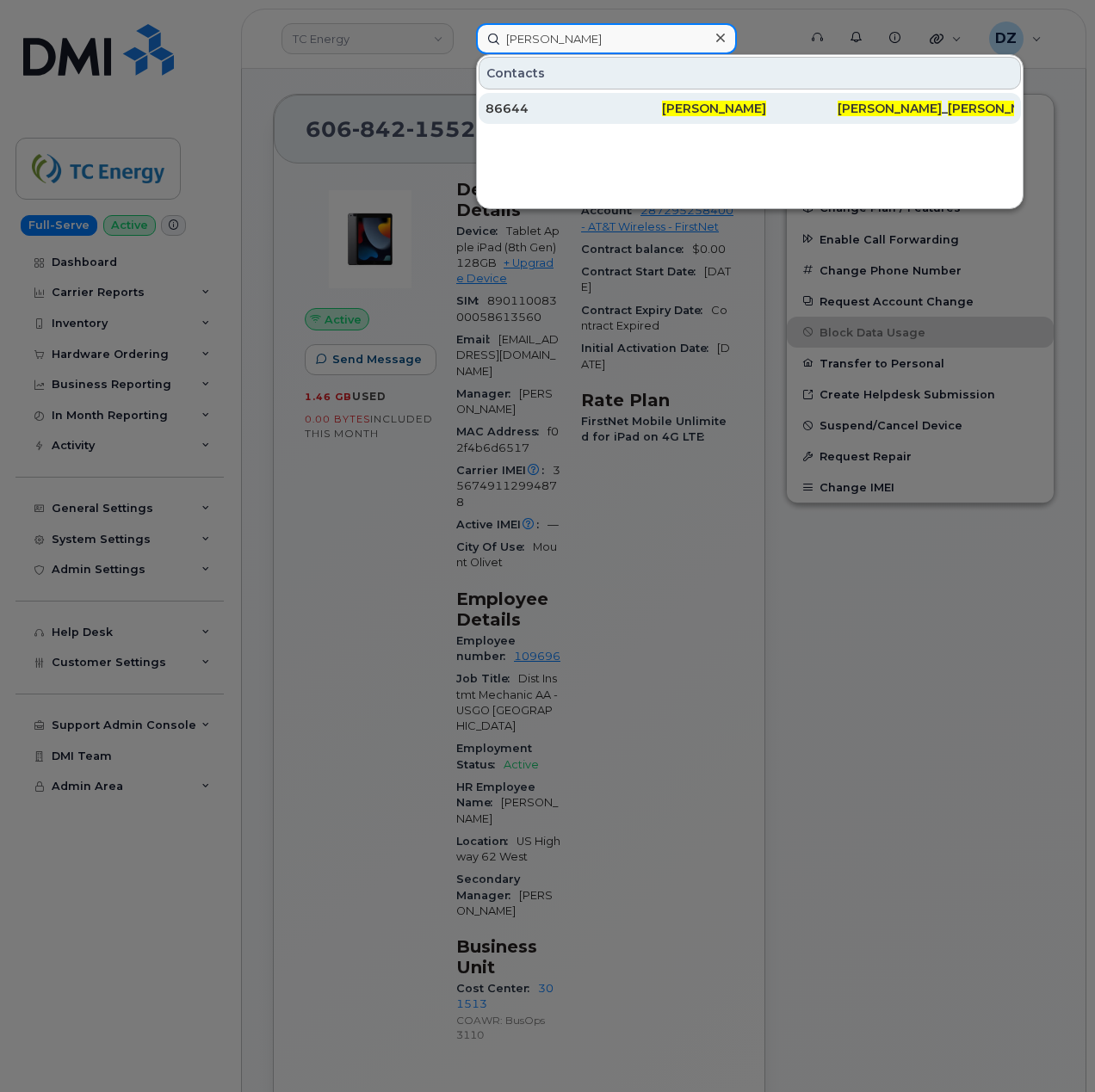
type input "[PERSON_NAME]"
click at [613, 111] on div "86644" at bounding box center [574, 108] width 176 height 17
